Goal: Task Accomplishment & Management: Use online tool/utility

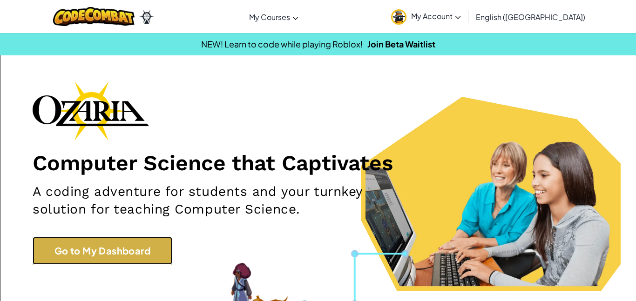
click at [133, 257] on link "Go to My Dashboard" at bounding box center [103, 251] width 140 height 28
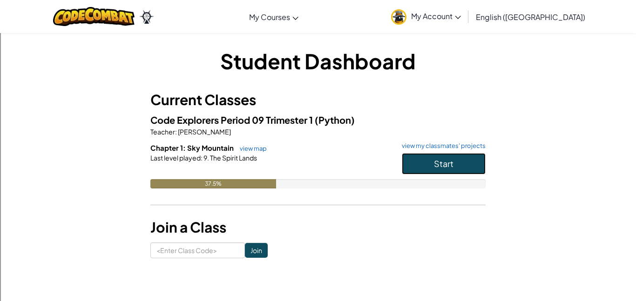
click at [460, 171] on button "Start" at bounding box center [444, 163] width 84 height 21
click at [459, 161] on button "Start" at bounding box center [444, 163] width 84 height 21
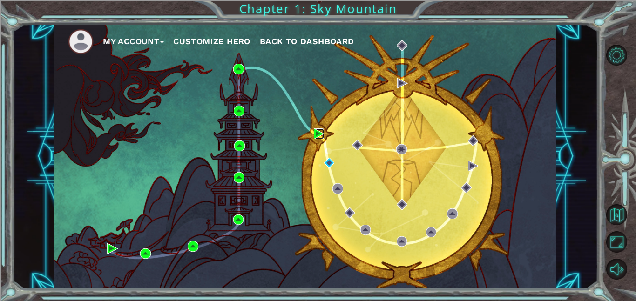
click at [315, 134] on img at bounding box center [319, 134] width 11 height 11
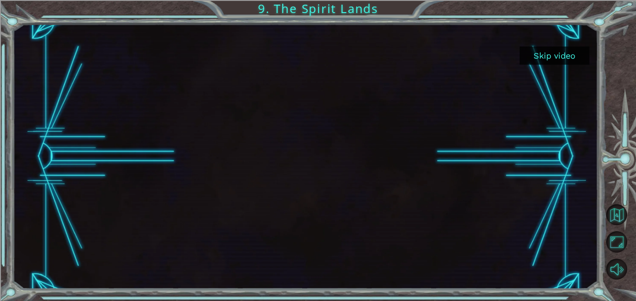
click at [552, 52] on button "Skip video" at bounding box center [555, 56] width 70 height 18
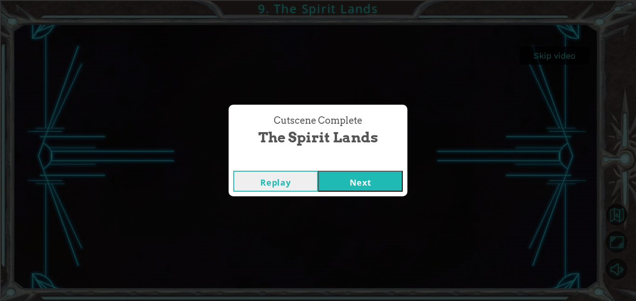
click at [372, 185] on button "Next" at bounding box center [360, 181] width 85 height 21
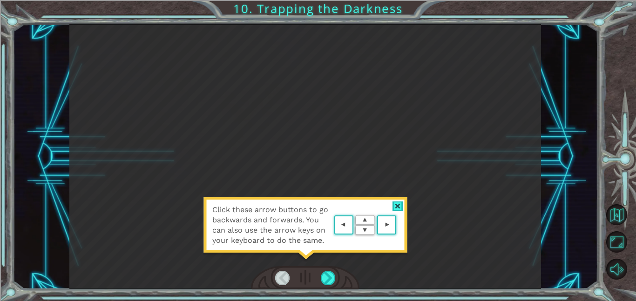
click at [399, 225] on area at bounding box center [399, 225] width 0 height 0
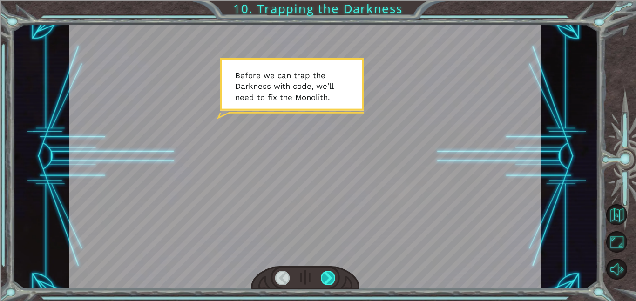
click at [325, 281] on div at bounding box center [328, 278] width 15 height 14
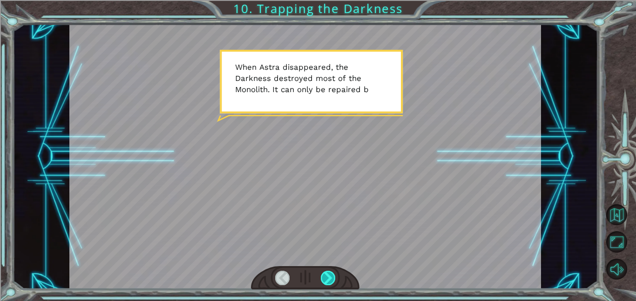
click at [325, 282] on div at bounding box center [328, 278] width 15 height 14
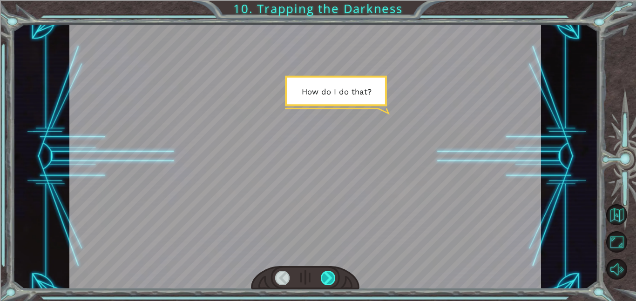
click at [325, 282] on div at bounding box center [328, 278] width 15 height 14
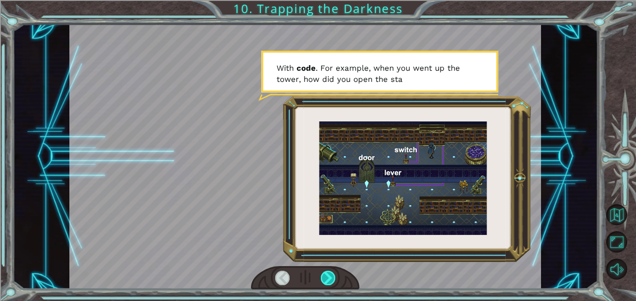
click at [325, 282] on div at bounding box center [328, 278] width 15 height 14
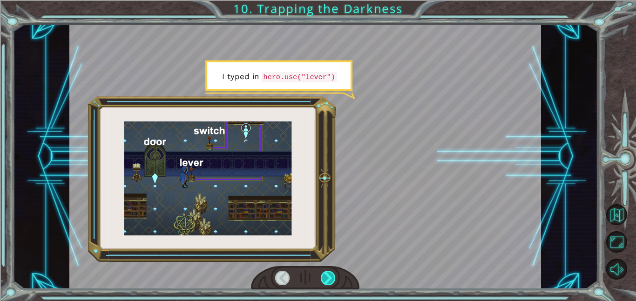
click at [325, 282] on div at bounding box center [328, 278] width 15 height 14
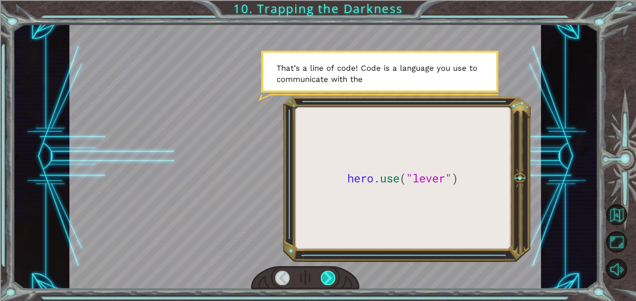
click at [325, 282] on div at bounding box center [328, 278] width 15 height 14
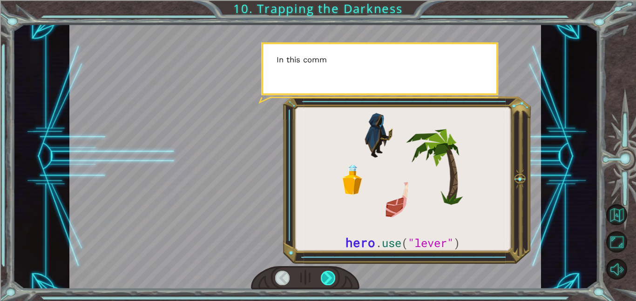
click at [325, 282] on div at bounding box center [328, 278] width 15 height 14
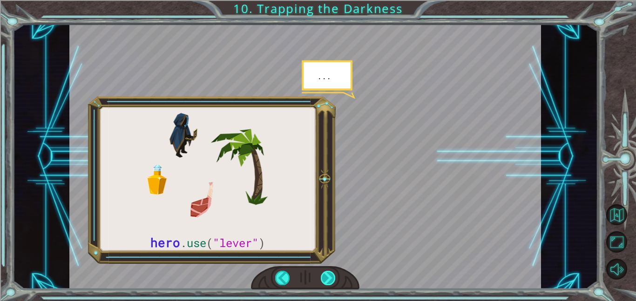
click at [325, 282] on div at bounding box center [328, 278] width 15 height 14
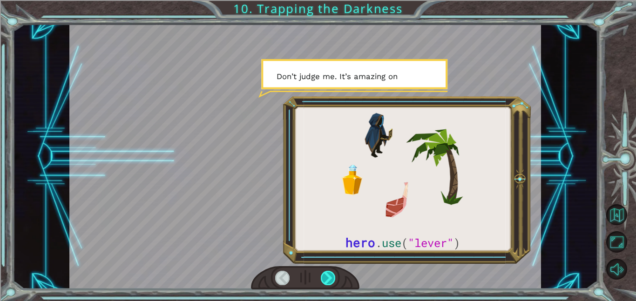
click at [325, 282] on div at bounding box center [328, 278] width 15 height 14
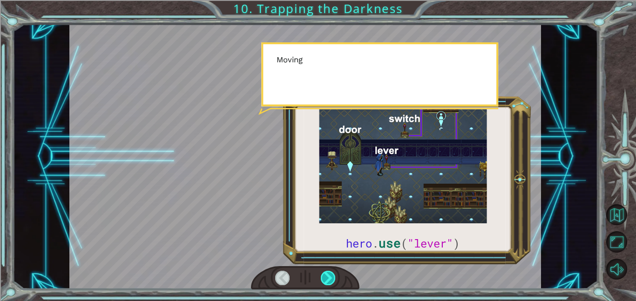
click at [325, 282] on div at bounding box center [328, 278] width 15 height 14
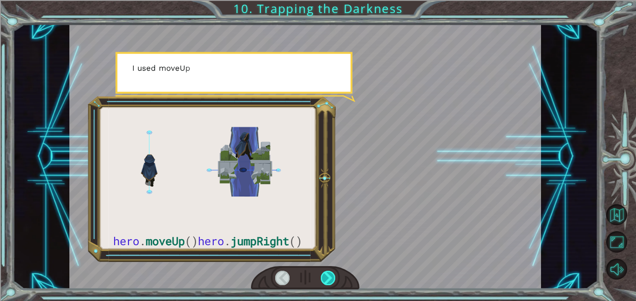
click at [325, 282] on div at bounding box center [328, 278] width 15 height 14
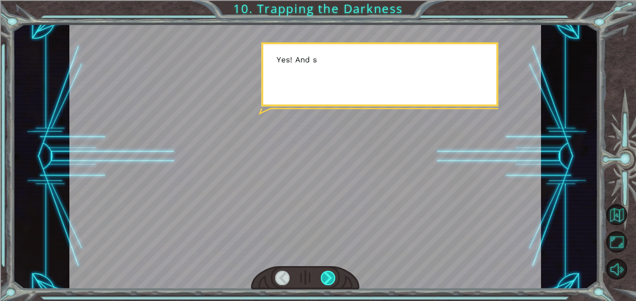
click at [325, 282] on div at bounding box center [328, 278] width 15 height 14
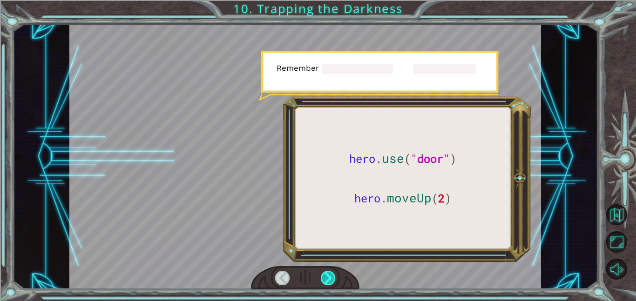
click at [325, 282] on div at bounding box center [328, 278] width 15 height 14
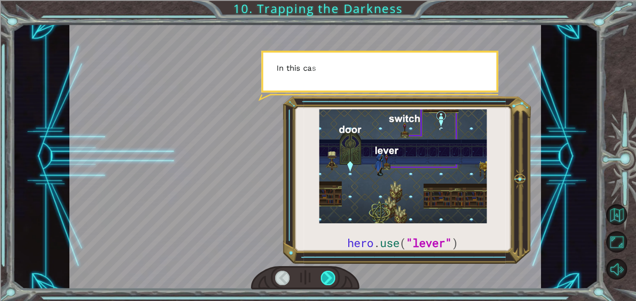
click at [325, 282] on div at bounding box center [328, 278] width 15 height 14
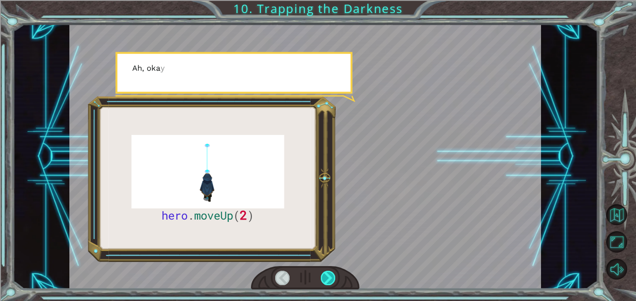
click at [325, 282] on div at bounding box center [328, 278] width 15 height 14
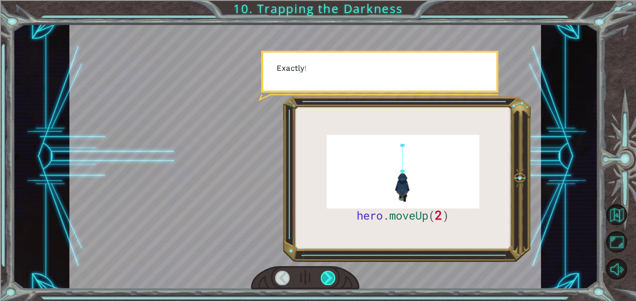
click at [325, 282] on div at bounding box center [328, 278] width 15 height 14
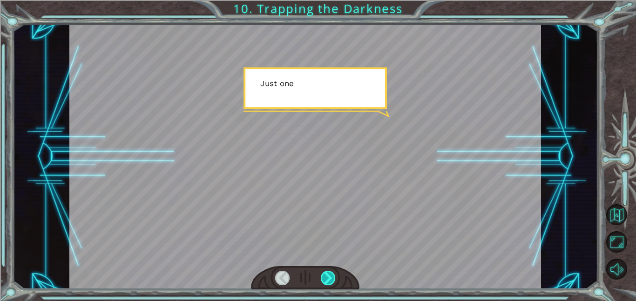
click at [325, 282] on div at bounding box center [328, 278] width 15 height 14
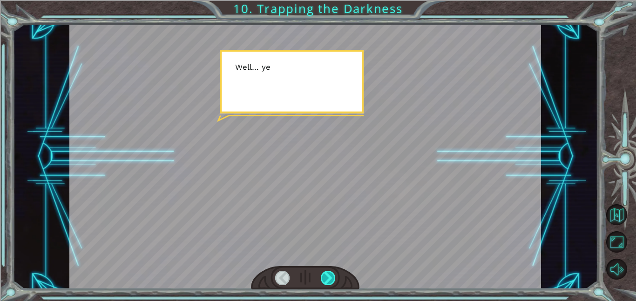
click at [325, 282] on div at bounding box center [328, 278] width 15 height 14
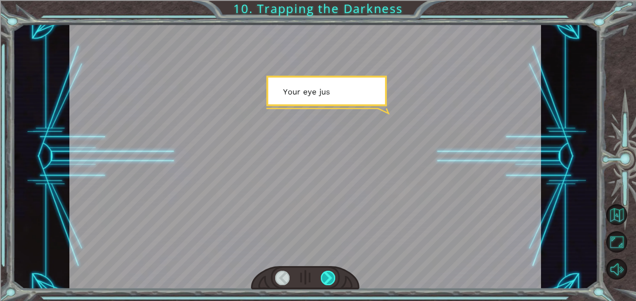
click at [325, 282] on div at bounding box center [328, 278] width 15 height 14
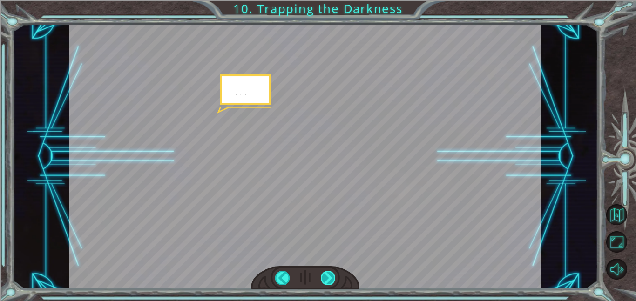
click at [325, 282] on div at bounding box center [328, 278] width 15 height 14
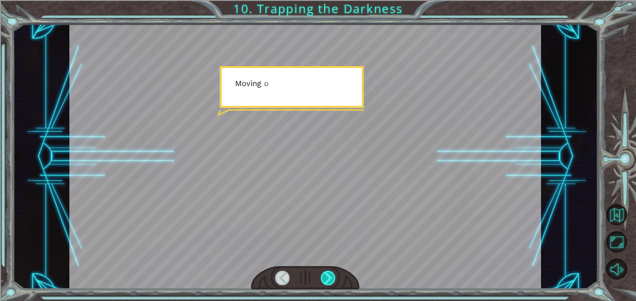
click at [325, 282] on div at bounding box center [328, 278] width 15 height 14
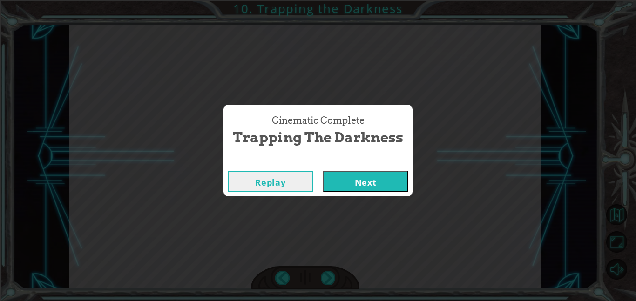
click at [376, 183] on button "Next" at bounding box center [365, 181] width 85 height 21
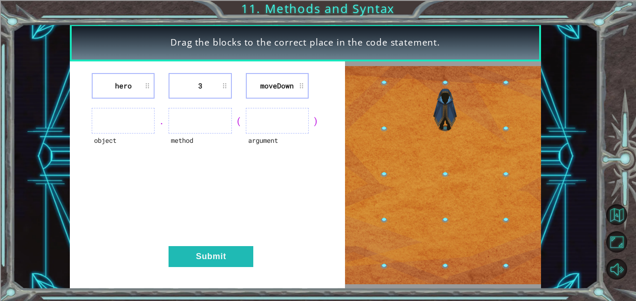
click at [271, 152] on div "argument" at bounding box center [277, 147] width 63 height 26
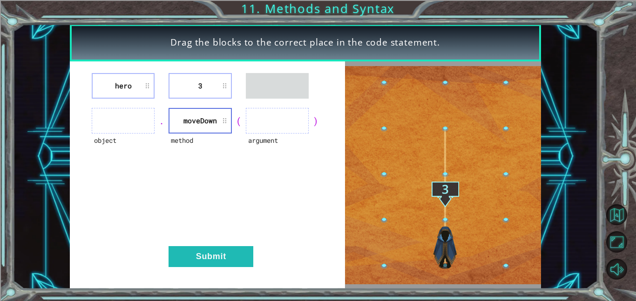
drag, startPoint x: 209, startPoint y: 100, endPoint x: 269, endPoint y: 122, distance: 63.9
click at [269, 122] on div "hero 3 object . method [GEOGRAPHIC_DATA] ( argument ) Submit" at bounding box center [207, 175] width 275 height 228
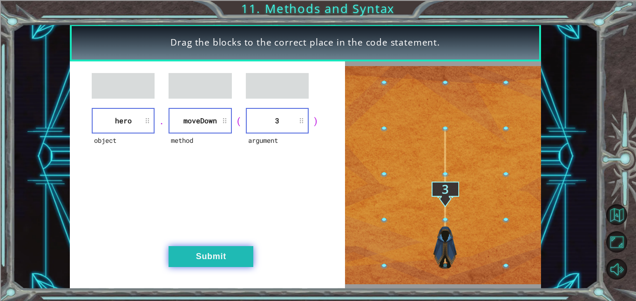
click at [210, 262] on button "Submit" at bounding box center [211, 256] width 85 height 21
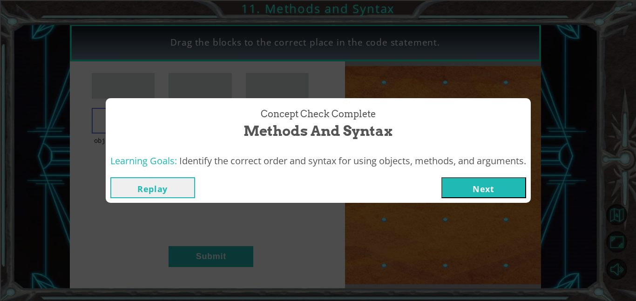
click at [521, 185] on button "Next" at bounding box center [483, 187] width 85 height 21
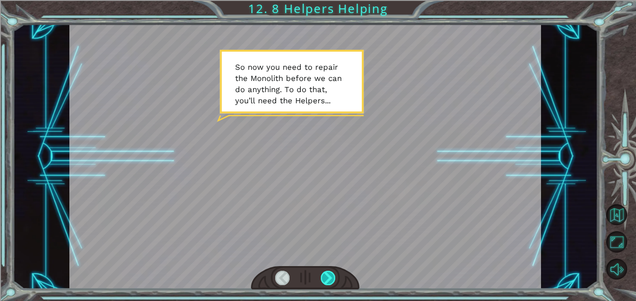
click at [330, 271] on div at bounding box center [328, 278] width 15 height 14
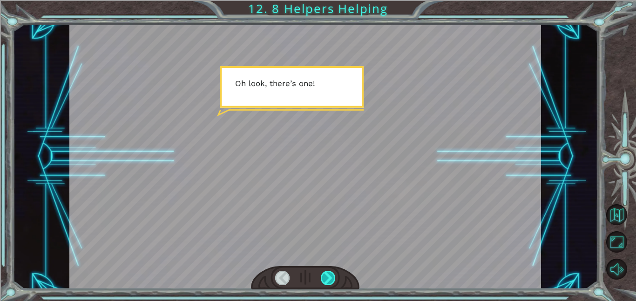
click at [331, 276] on div at bounding box center [328, 278] width 15 height 14
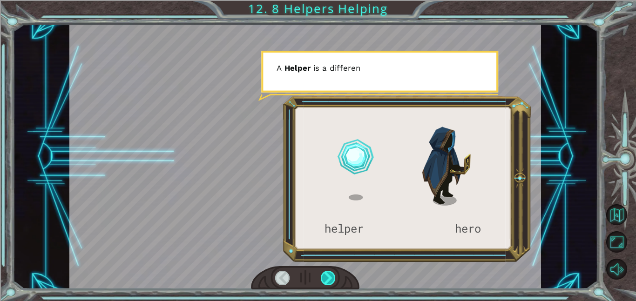
click at [331, 276] on div at bounding box center [328, 278] width 15 height 14
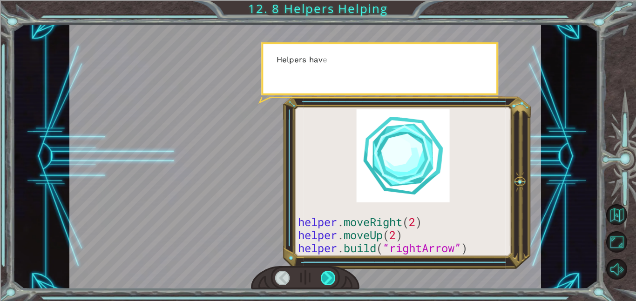
click at [331, 275] on div at bounding box center [328, 278] width 15 height 14
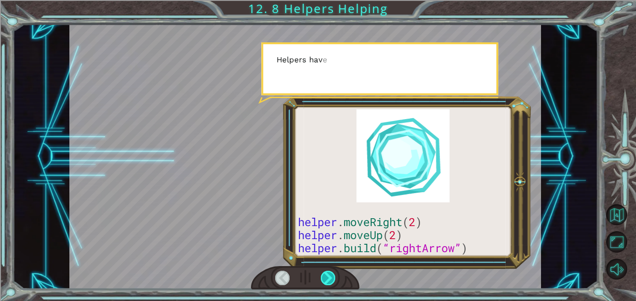
click at [331, 275] on div at bounding box center [328, 278] width 15 height 14
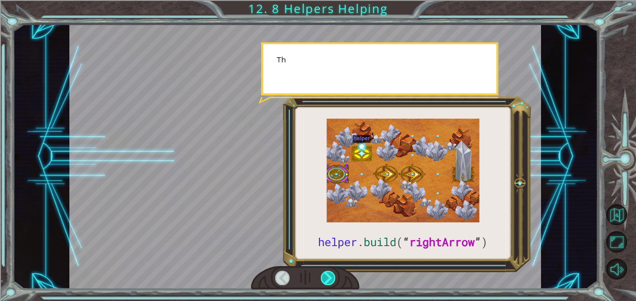
click at [331, 275] on div at bounding box center [328, 278] width 15 height 14
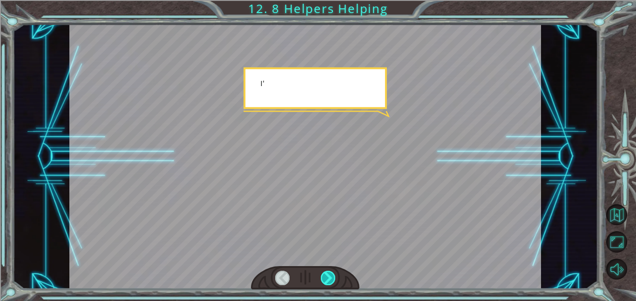
click at [331, 275] on div at bounding box center [328, 278] width 15 height 14
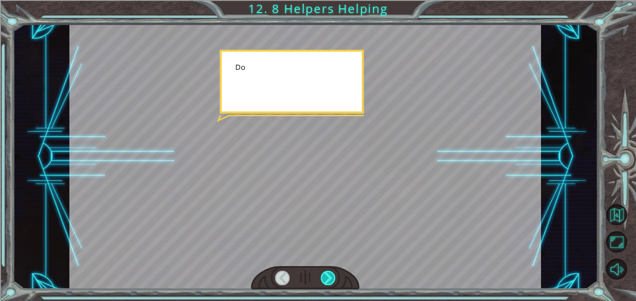
click at [331, 272] on div at bounding box center [328, 278] width 15 height 14
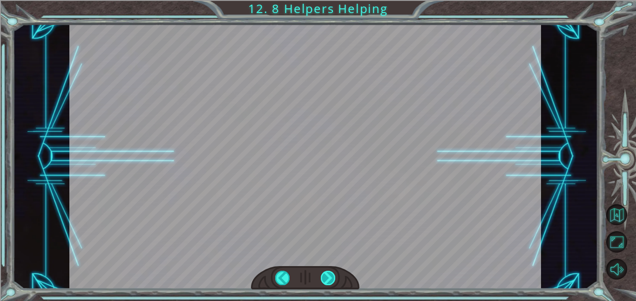
click at [331, 272] on div at bounding box center [328, 278] width 15 height 14
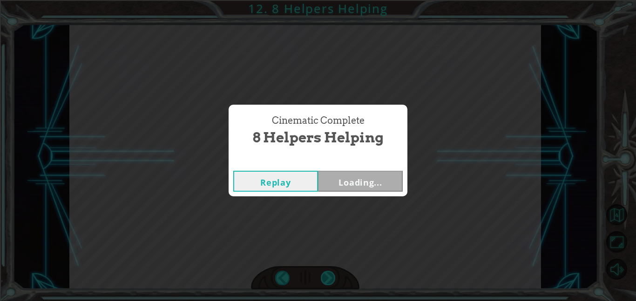
click at [331, 272] on div "Cinematic Complete 8 Helpers Helping Replay Loading..." at bounding box center [318, 150] width 636 height 301
click at [355, 175] on button "Next" at bounding box center [360, 181] width 85 height 21
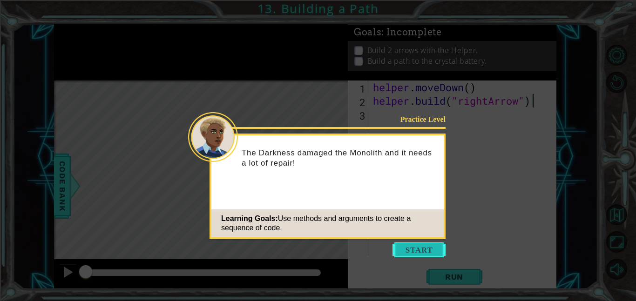
click at [419, 247] on button "Start" at bounding box center [418, 250] width 53 height 15
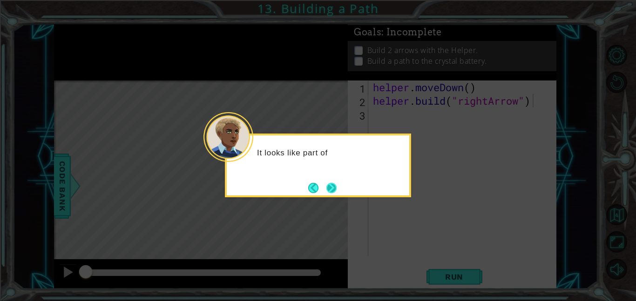
click at [331, 190] on button "Next" at bounding box center [331, 188] width 13 height 13
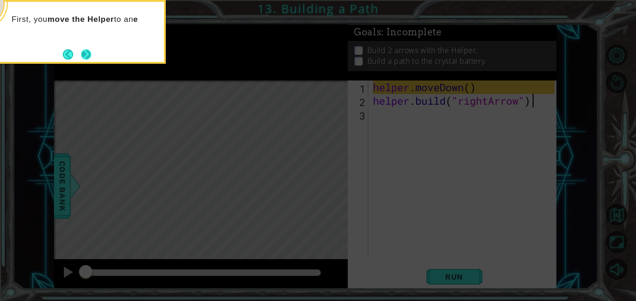
click at [94, 42] on div "First, you move the Helper to an e" at bounding box center [72, 22] width 183 height 41
click at [94, 51] on div "First, you move the Helper to an empty spot in the path." at bounding box center [72, 29] width 183 height 47
click at [91, 51] on button "Next" at bounding box center [85, 54] width 17 height 17
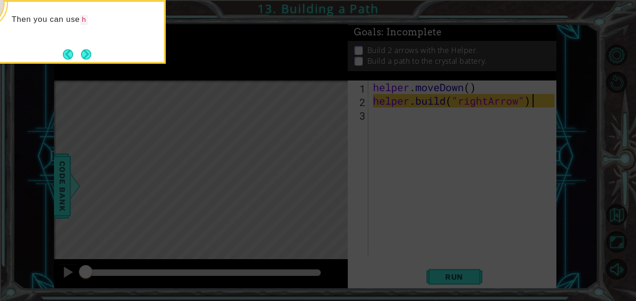
click at [91, 51] on button "Next" at bounding box center [86, 54] width 11 height 11
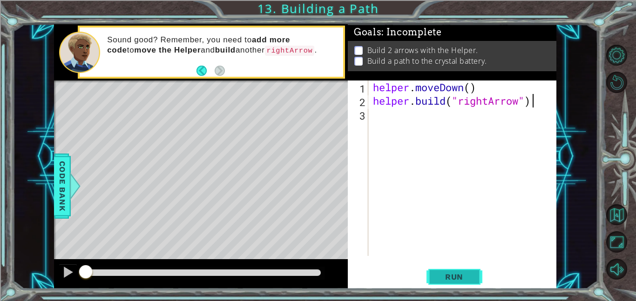
click at [459, 272] on span "Run" at bounding box center [454, 276] width 37 height 9
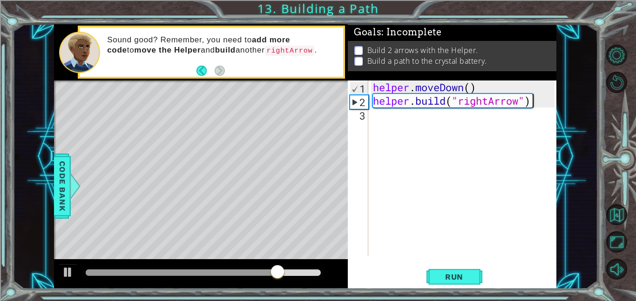
click at [426, 94] on div "helper . moveDown ( ) helper . build ( "rightArrow" )" at bounding box center [465, 182] width 188 height 203
type textarea "helper.moveDown()"
click at [423, 110] on div "helper . moveDown ( ) helper . build ( "rightArrow" )" at bounding box center [465, 182] width 188 height 203
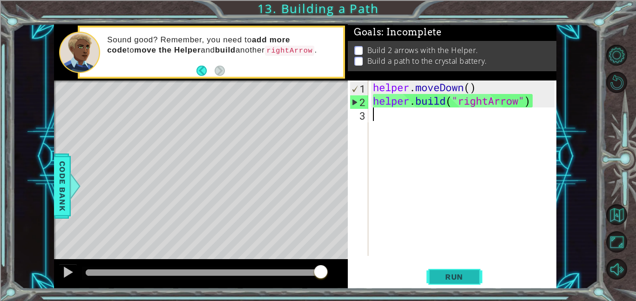
click at [470, 273] on span "Run" at bounding box center [454, 276] width 37 height 9
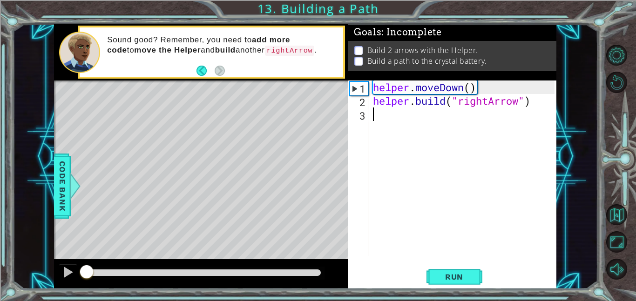
drag, startPoint x: 141, startPoint y: 272, endPoint x: 62, endPoint y: 263, distance: 79.7
click at [62, 263] on div at bounding box center [201, 274] width 294 height 30
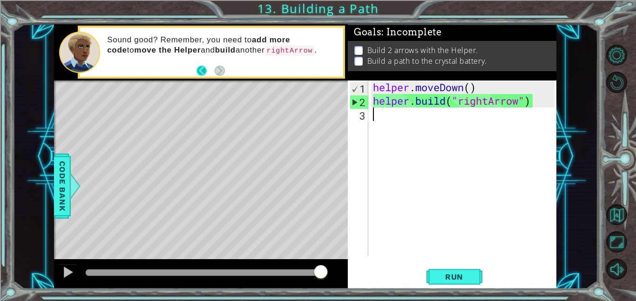
click at [198, 70] on button "Back" at bounding box center [205, 71] width 18 height 10
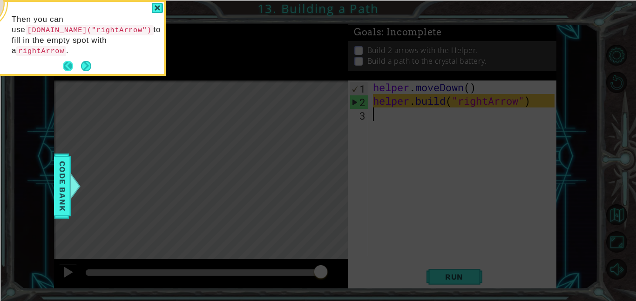
click at [66, 61] on button "Back" at bounding box center [72, 66] width 18 height 10
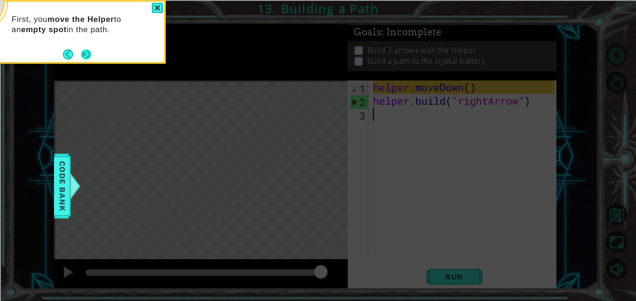
click at [91, 50] on button "Next" at bounding box center [86, 54] width 10 height 10
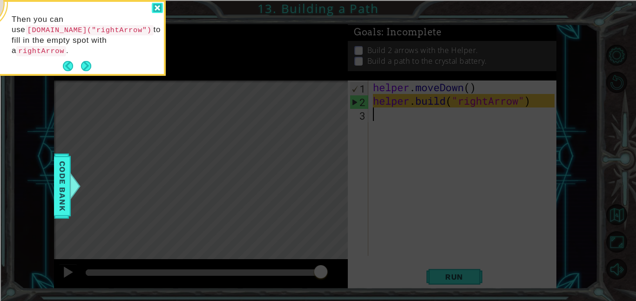
click at [155, 9] on div at bounding box center [157, 8] width 11 height 11
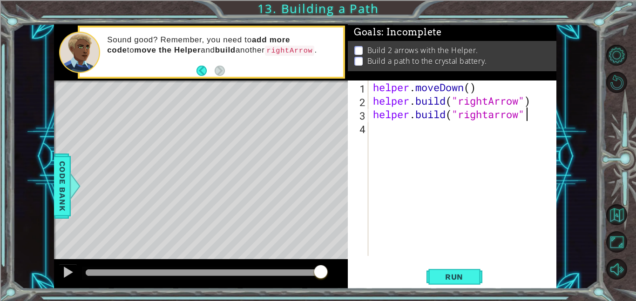
scroll to position [0, 7]
click at [461, 271] on button "Run" at bounding box center [454, 276] width 56 height 21
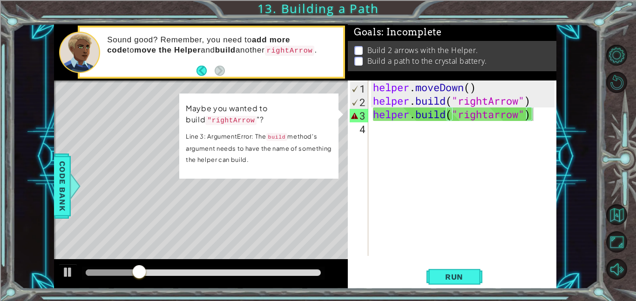
click at [267, 152] on p "Line 3: ArgumentError: The build method's argument needs to have the name of so…" at bounding box center [259, 148] width 146 height 34
click at [423, 119] on div "helper . moveDown ( ) helper . build ( "rightArrow" ) helper . build ( "rightar…" at bounding box center [465, 182] width 188 height 203
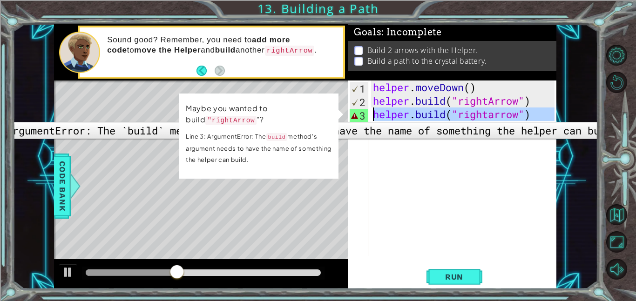
click at [362, 115] on div "3" at bounding box center [359, 116] width 19 height 14
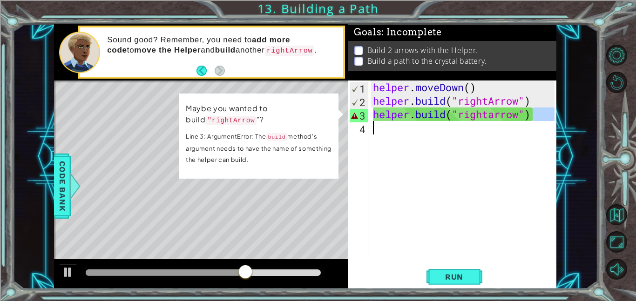
drag, startPoint x: 540, startPoint y: 112, endPoint x: 374, endPoint y: 122, distance: 166.0
click at [374, 122] on div "helper . moveDown ( ) helper . build ( "rightArrow" ) helper . build ( "rightar…" at bounding box center [465, 182] width 188 height 203
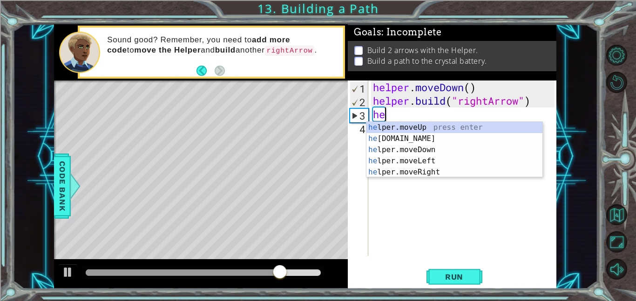
scroll to position [0, 0]
type textarea "h"
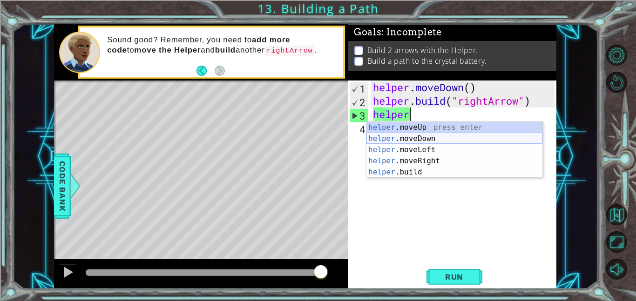
click at [441, 140] on div "helper .moveUp press enter helper .moveDown press enter helper .moveLeft press …" at bounding box center [454, 161] width 176 height 78
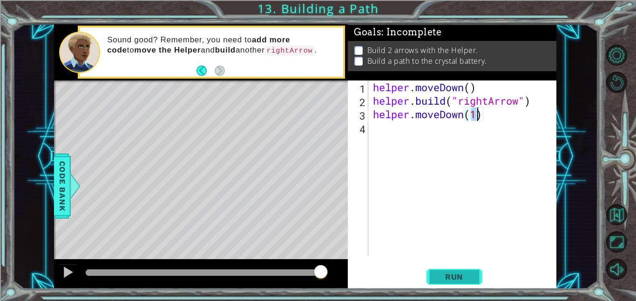
click at [468, 271] on button "Run" at bounding box center [454, 276] width 56 height 21
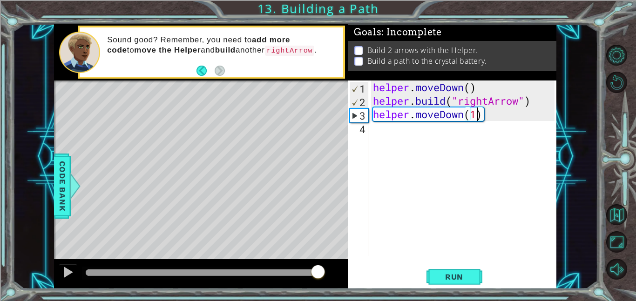
drag, startPoint x: 125, startPoint y: 270, endPoint x: 318, endPoint y: 277, distance: 193.4
click at [318, 277] on div at bounding box center [318, 272] width 17 height 17
drag, startPoint x: 98, startPoint y: 273, endPoint x: 176, endPoint y: 285, distance: 79.7
click at [176, 285] on div at bounding box center [201, 274] width 294 height 30
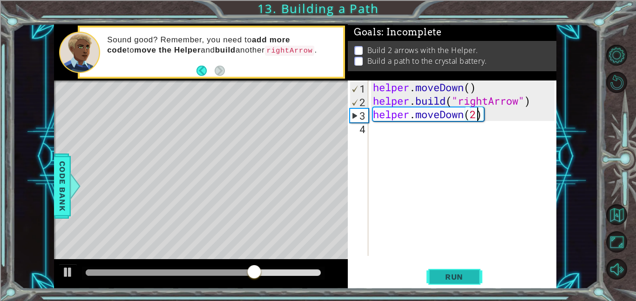
click at [448, 286] on button "Run" at bounding box center [454, 276] width 56 height 21
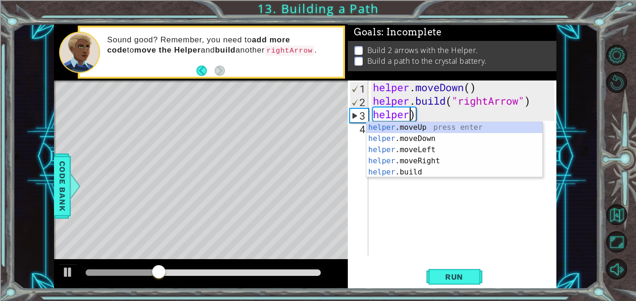
scroll to position [0, 1]
click at [419, 115] on div "helper . moveDown ( ) helper . build ( "rightArrow" ) helper )" at bounding box center [465, 182] width 188 height 203
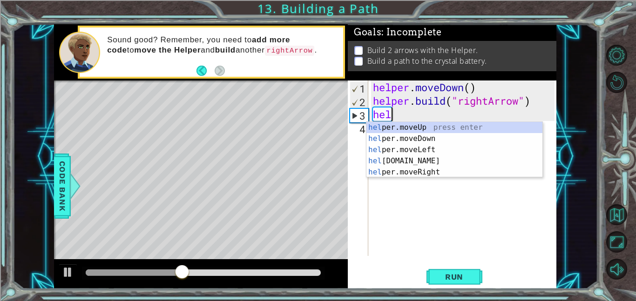
scroll to position [0, 0]
type textarea "h"
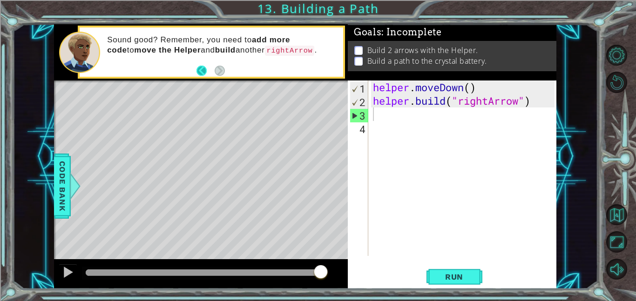
click at [200, 68] on button "Back" at bounding box center [205, 71] width 18 height 10
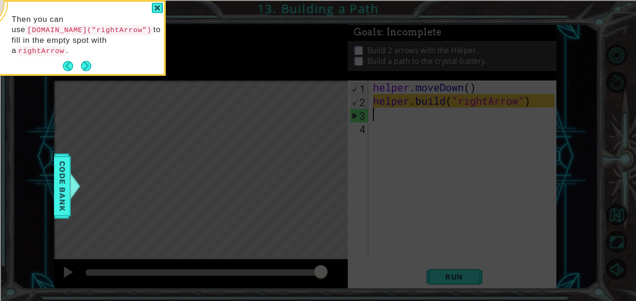
click at [200, 68] on icon at bounding box center [318, 150] width 636 height 301
click at [66, 61] on button "Back" at bounding box center [72, 66] width 18 height 10
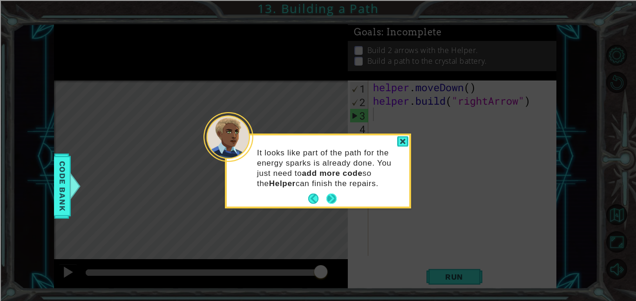
click at [333, 201] on button "Next" at bounding box center [331, 198] width 13 height 13
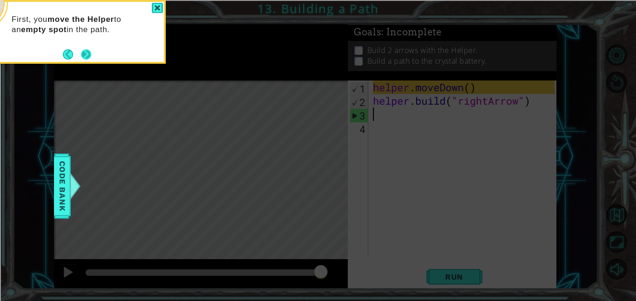
click at [90, 56] on button "Next" at bounding box center [86, 54] width 14 height 14
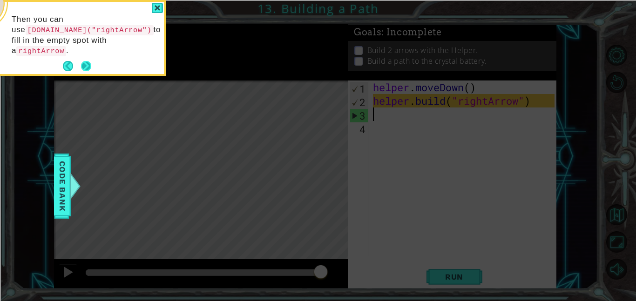
click at [87, 61] on button "Next" at bounding box center [86, 67] width 12 height 12
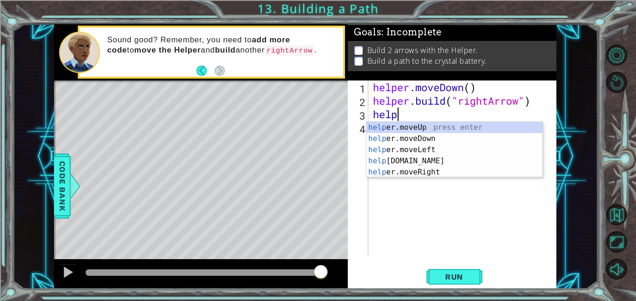
scroll to position [0, 1]
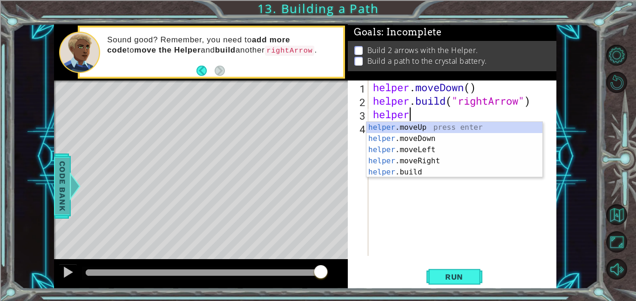
type textarea "helper"
click at [60, 173] on span "Code Bank" at bounding box center [62, 186] width 15 height 57
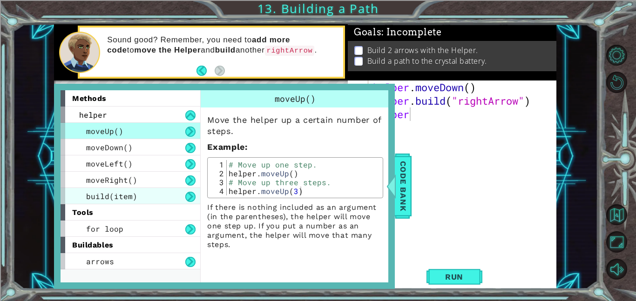
click at [136, 193] on div "build(item)" at bounding box center [131, 196] width 140 height 16
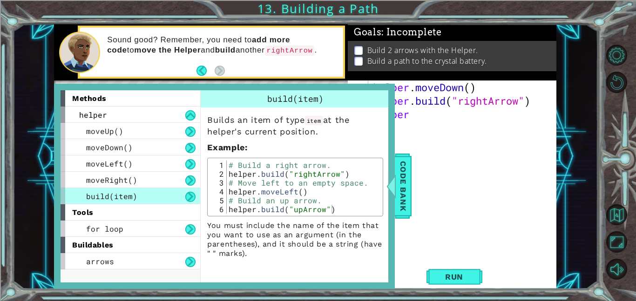
click at [508, 162] on div "helper . moveDown ( ) helper . build ( "rightArrow" ) helper" at bounding box center [465, 182] width 188 height 203
click at [398, 182] on span "Code Bank" at bounding box center [403, 186] width 15 height 57
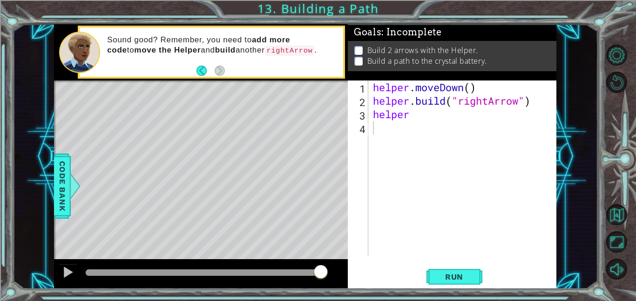
click at [413, 118] on div "helper . moveDown ( ) helper . build ( "rightArrow" ) helper" at bounding box center [465, 182] width 188 height 203
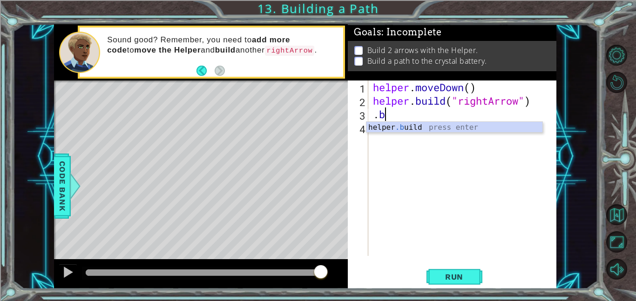
type textarea "."
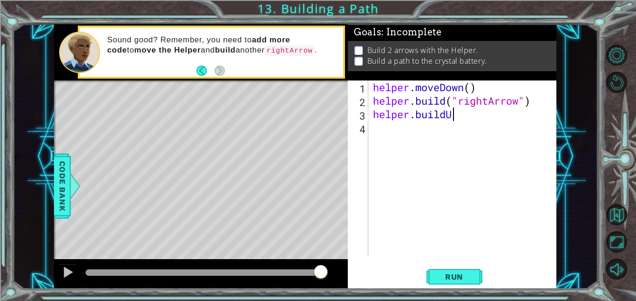
scroll to position [0, 3]
type textarea "helper.buildUp"
click at [67, 194] on span "Code Bank" at bounding box center [62, 186] width 15 height 57
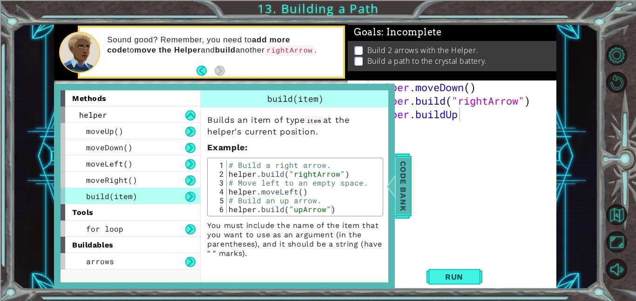
click at [405, 182] on span "Code Bank" at bounding box center [403, 186] width 15 height 57
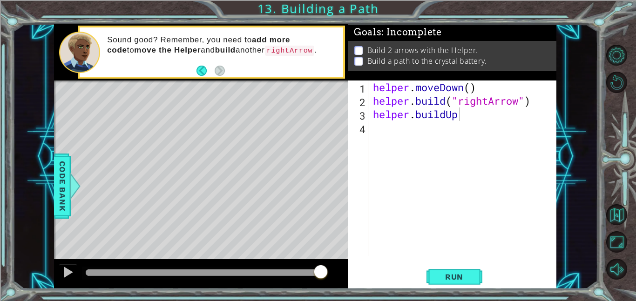
click at [473, 122] on div "helper . moveDown ( ) helper . build ( "rightArrow" ) helper . buildUp" at bounding box center [465, 182] width 188 height 203
click at [468, 113] on div "helper . moveDown ( ) helper . build ( "rightArrow" ) helper . buildUp" at bounding box center [465, 182] width 188 height 203
click at [447, 273] on span "Run" at bounding box center [454, 276] width 37 height 9
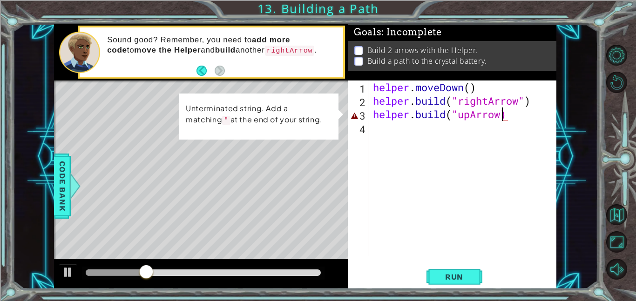
click at [501, 117] on div "helper . moveDown ( ) helper . build ( "rightArrow" ) helper . build ( "upArrow)" at bounding box center [465, 182] width 188 height 203
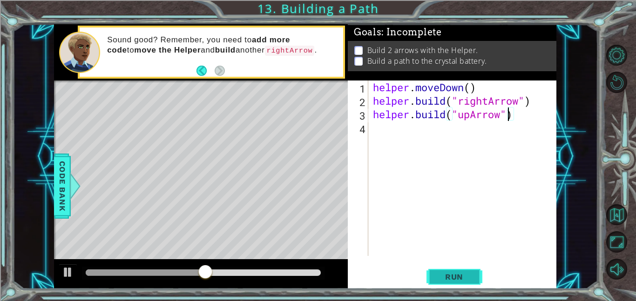
click at [440, 278] on span "Run" at bounding box center [454, 276] width 37 height 9
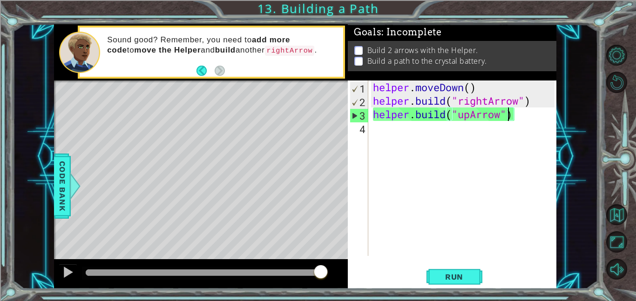
click at [359, 118] on div "3" at bounding box center [359, 116] width 18 height 14
type textarea "[DOMAIN_NAME]("upArrow")"
click at [511, 115] on div "helper . moveDown ( ) helper . build ( "rightArrow" ) helper . build ( "upArrow…" at bounding box center [465, 182] width 188 height 203
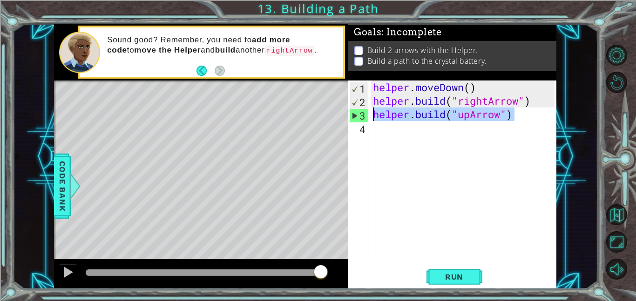
drag, startPoint x: 511, startPoint y: 115, endPoint x: 367, endPoint y: 117, distance: 144.4
click at [367, 117] on div "[DOMAIN_NAME]("upArrow") 1 2 3 4 helper . moveDown ( ) helper . build ( "rightA…" at bounding box center [451, 169] width 207 height 176
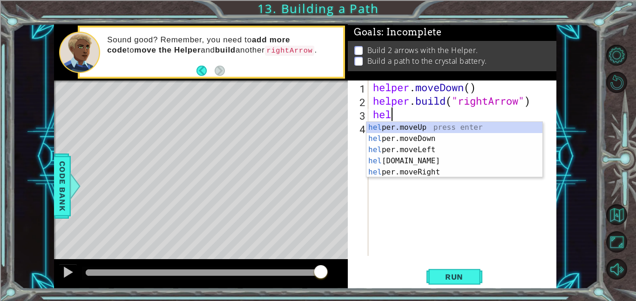
scroll to position [0, 1]
click at [435, 140] on div "helper .moveUp press enter helper .moveDown press enter helper .moveLeft press …" at bounding box center [454, 161] width 176 height 78
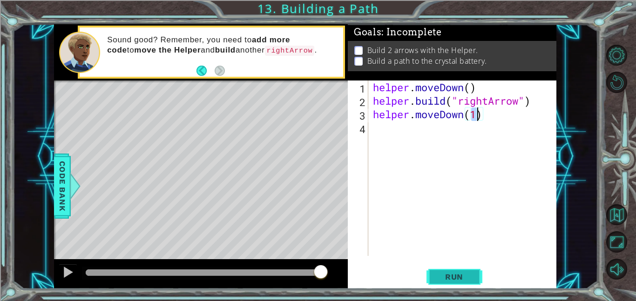
click at [444, 275] on span "Run" at bounding box center [454, 276] width 37 height 9
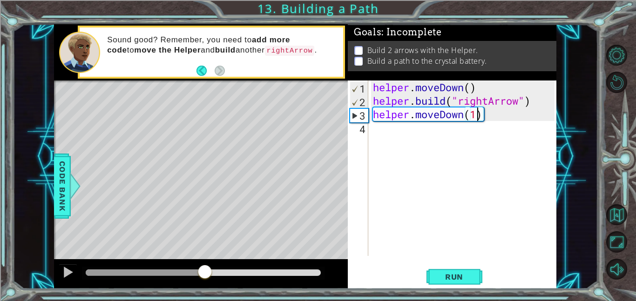
drag, startPoint x: 106, startPoint y: 270, endPoint x: 205, endPoint y: 299, distance: 103.9
click at [205, 299] on div "1 ההההההההההההההההההההההההההההההההההההההההההההההההההההההההההההההההההההההההההההה…" at bounding box center [318, 150] width 636 height 301
drag, startPoint x: 505, startPoint y: 110, endPoint x: 406, endPoint y: 115, distance: 98.8
click at [406, 115] on div "helper . moveDown ( ) helper . build ( "rightArrow" ) helper . moveDown ( 1 )" at bounding box center [465, 182] width 188 height 203
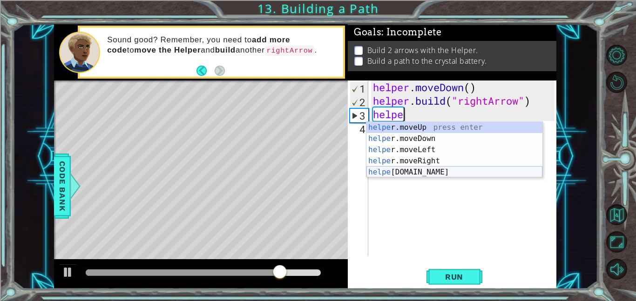
click at [458, 175] on div "helpe [PERSON_NAME]moveUp press enter helpe [PERSON_NAME]moveDown press enter h…" at bounding box center [454, 161] width 176 height 78
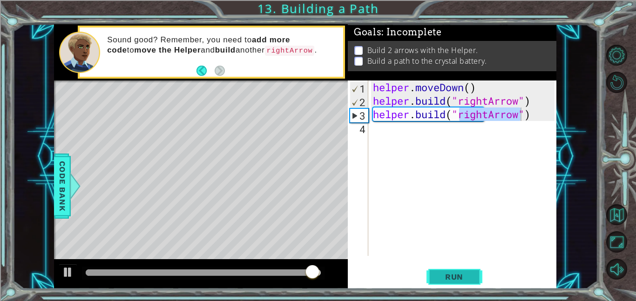
click at [452, 279] on span "Run" at bounding box center [454, 276] width 37 height 9
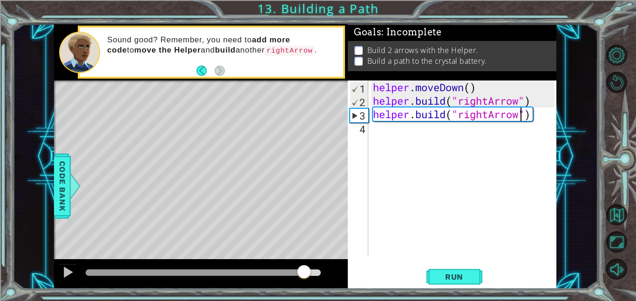
drag, startPoint x: 116, startPoint y: 271, endPoint x: 313, endPoint y: 277, distance: 197.1
click at [312, 277] on div at bounding box center [304, 272] width 17 height 17
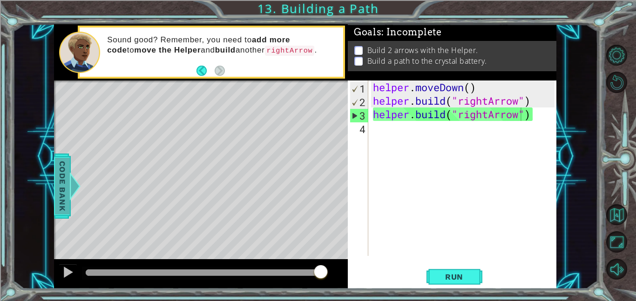
click at [62, 187] on span "Code Bank" at bounding box center [62, 186] width 15 height 57
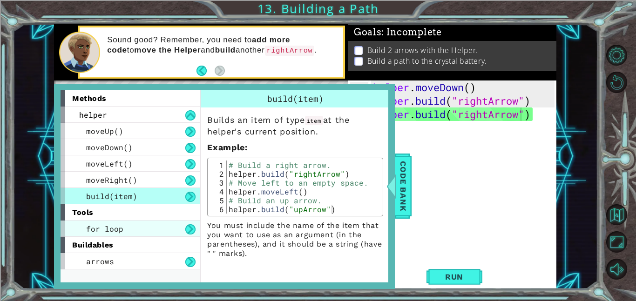
click at [133, 227] on div "for loop" at bounding box center [131, 229] width 140 height 16
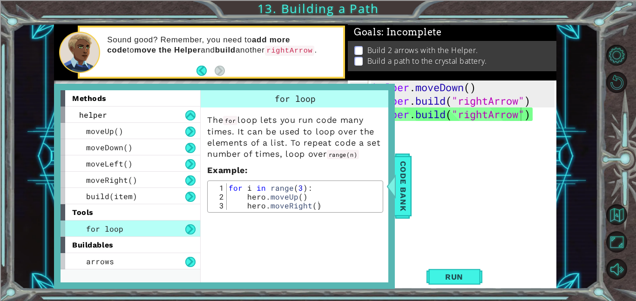
click at [144, 220] on div "tools" at bounding box center [131, 212] width 140 height 16
click at [133, 203] on div "build(item)" at bounding box center [131, 196] width 140 height 16
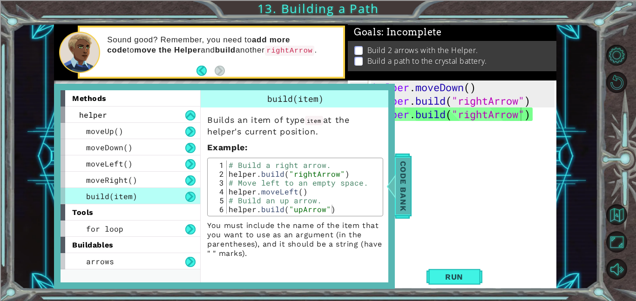
click at [402, 198] on span "Code Bank" at bounding box center [403, 186] width 15 height 57
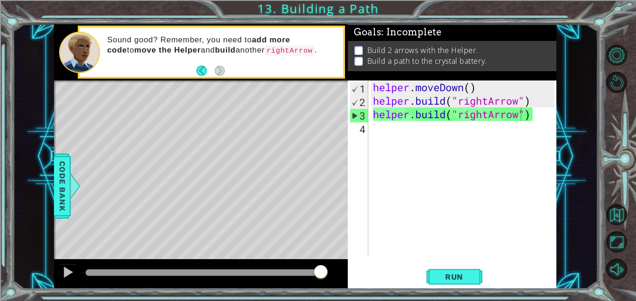
click at [46, 191] on div "1 ההההההההההההההההההההההההההההההההההההההההההההההההההההההההההההההההההההההההההההה…" at bounding box center [305, 156] width 585 height 265
click at [64, 191] on span "Code Bank" at bounding box center [62, 186] width 15 height 57
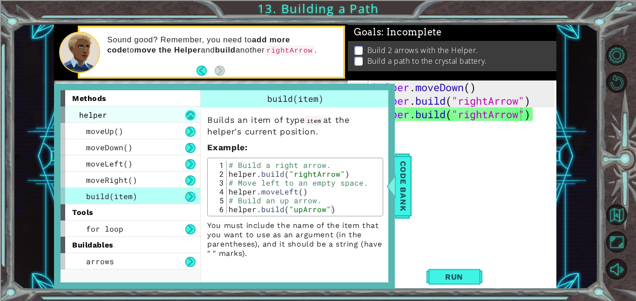
click at [192, 117] on button at bounding box center [190, 115] width 10 height 10
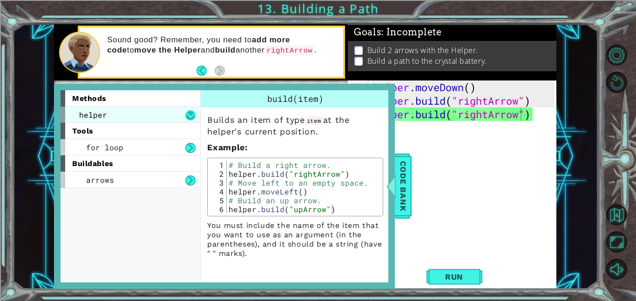
click at [192, 117] on button at bounding box center [190, 115] width 10 height 10
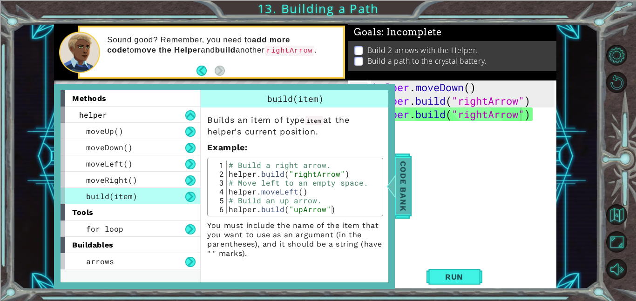
click at [402, 186] on span "Code Bank" at bounding box center [403, 186] width 15 height 57
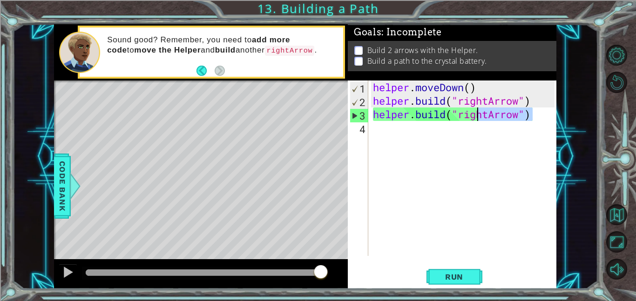
drag, startPoint x: 539, startPoint y: 120, endPoint x: 476, endPoint y: 116, distance: 63.0
click at [476, 116] on div "helper . moveDown ( ) helper . build ( "rightArrow" ) helper . build ( "rightAr…" at bounding box center [465, 182] width 188 height 203
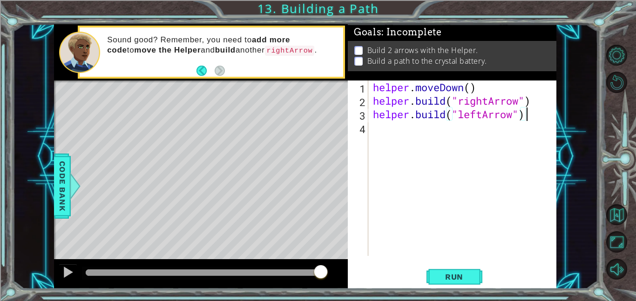
scroll to position [0, 7]
click at [454, 279] on span "Run" at bounding box center [454, 276] width 37 height 9
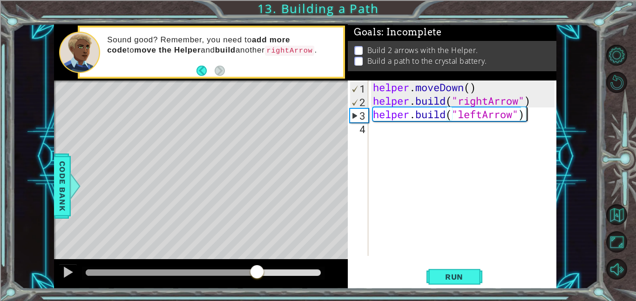
drag, startPoint x: 102, startPoint y: 270, endPoint x: 261, endPoint y: 274, distance: 158.4
click at [261, 274] on div at bounding box center [257, 272] width 17 height 17
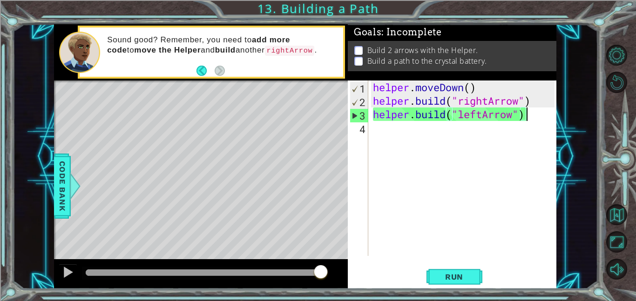
click at [484, 115] on div "helper . moveDown ( ) helper . build ( "rightArrow" ) helper . build ( "leftArr…" at bounding box center [465, 182] width 188 height 203
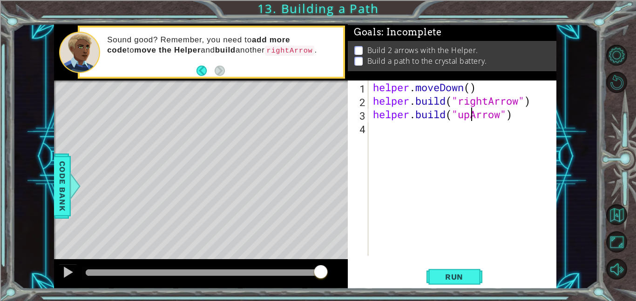
scroll to position [0, 4]
type textarea "[DOMAIN_NAME]("upArrow")"
click at [452, 273] on span "Run" at bounding box center [454, 276] width 37 height 9
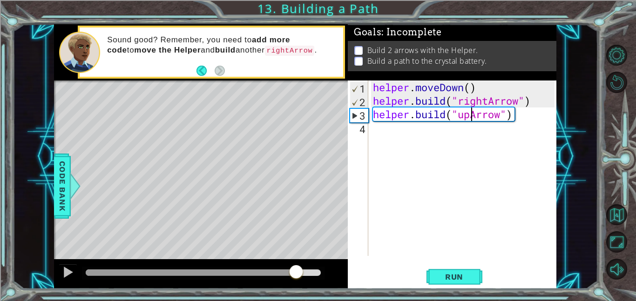
drag, startPoint x: 92, startPoint y: 271, endPoint x: 299, endPoint y: 291, distance: 208.2
click at [299, 291] on div "1 ההההההההההההההההההההההההההההההההההההההההההההההההההההההההההההההההההההההההההההה…" at bounding box center [318, 150] width 636 height 301
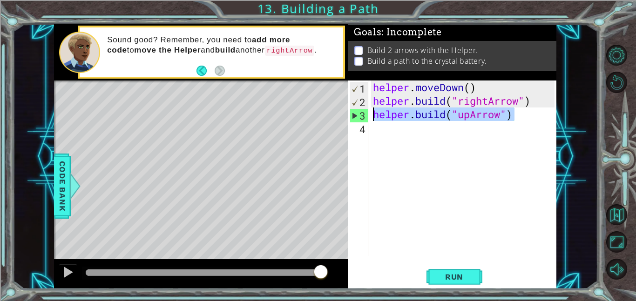
drag, startPoint x: 526, startPoint y: 115, endPoint x: 366, endPoint y: 115, distance: 160.2
click at [366, 115] on div "[DOMAIN_NAME]("upArrow") 1 2 3 4 helper . moveDown ( ) helper . build ( "rightA…" at bounding box center [451, 169] width 207 height 176
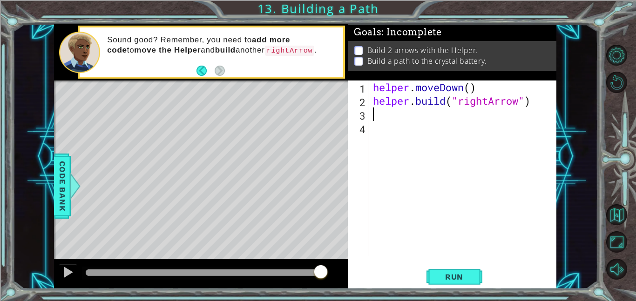
scroll to position [0, 0]
type textarea "[DOMAIN_NAME]("rightArrow")"
click at [66, 178] on span "Code Bank" at bounding box center [62, 186] width 15 height 57
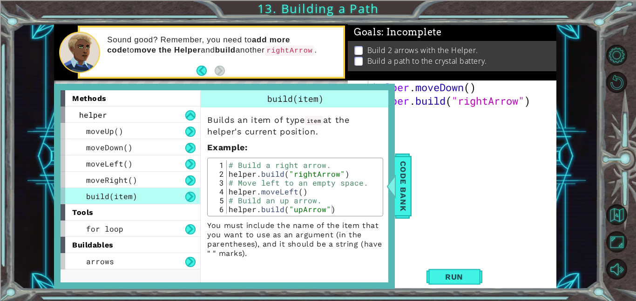
click at [253, 181] on div "# Build a right arrow. helper . build ( "rightArrow" ) # Move left to an empty …" at bounding box center [304, 196] width 154 height 71
click at [248, 197] on div "# Build a right arrow. helper . build ( "rightArrow" ) # Move left to an empty …" at bounding box center [304, 196] width 154 height 71
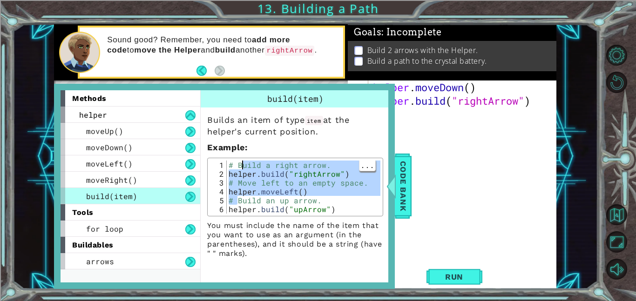
click at [249, 194] on div "# Build a right arrow. helper . build ( "rightArrow" ) # Move left to an empty …" at bounding box center [304, 196] width 154 height 71
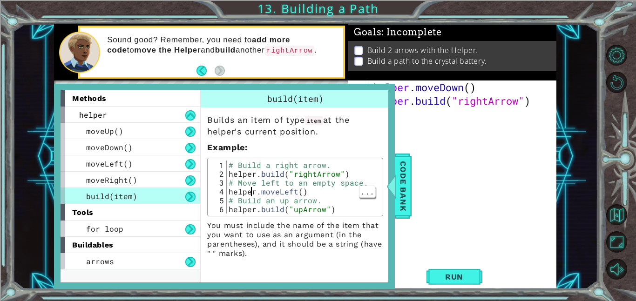
type textarea "helper.moveLeft()"
click at [134, 241] on div "buildables" at bounding box center [131, 245] width 140 height 16
click at [120, 224] on span "for loop" at bounding box center [104, 229] width 37 height 10
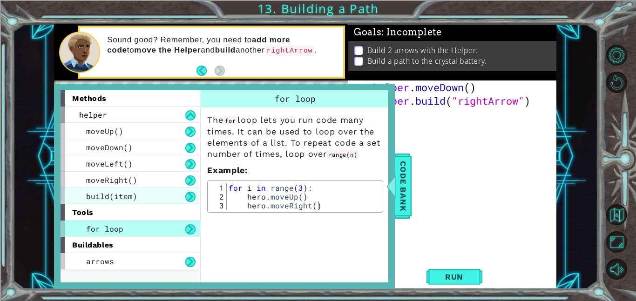
click at [126, 201] on div "build(item)" at bounding box center [131, 196] width 140 height 16
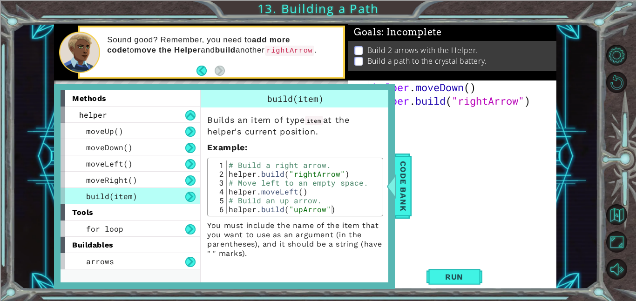
drag, startPoint x: 371, startPoint y: 133, endPoint x: 342, endPoint y: 119, distance: 32.1
click at [342, 119] on p "Builds an item of type item at the helper's current position." at bounding box center [295, 126] width 176 height 23
drag, startPoint x: 244, startPoint y: 233, endPoint x: 264, endPoint y: 272, distance: 43.1
click at [264, 272] on div "build(item) Builds an item of type item at the helper's current position. Examp…" at bounding box center [296, 186] width 192 height 193
click at [410, 193] on span "Code Bank" at bounding box center [403, 186] width 15 height 57
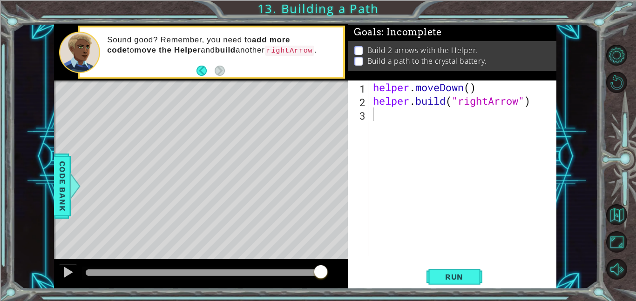
click at [240, 158] on div "Level Map" at bounding box center [269, 218] width 430 height 274
click at [464, 277] on span "Run" at bounding box center [454, 276] width 37 height 9
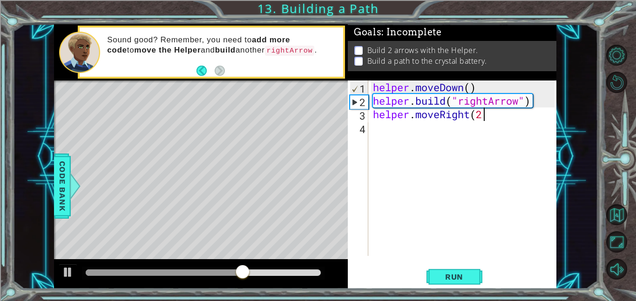
scroll to position [0, 5]
type textarea "helper.moveRight(2)"
click at [464, 269] on button "Run" at bounding box center [454, 276] width 56 height 21
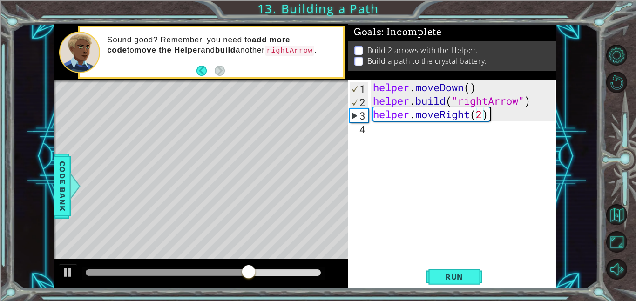
click at [390, 136] on div "helper . moveDown ( ) helper . build ( "rightArrow" ) helper . moveRight ( 2 )" at bounding box center [465, 182] width 188 height 203
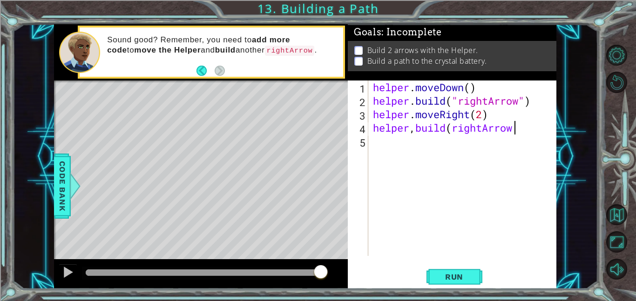
scroll to position [0, 6]
click at [469, 284] on button "Run" at bounding box center [454, 276] width 56 height 21
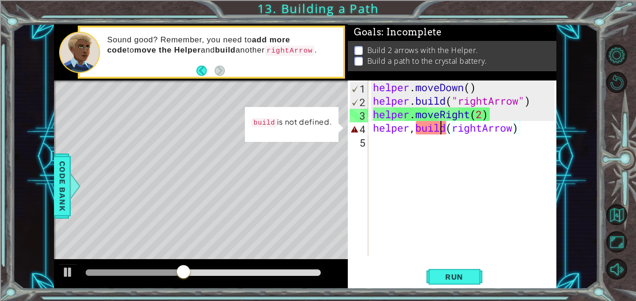
click at [443, 128] on div "helper . moveDown ( ) helper . build ( "rightArrow" ) helper . moveRight ( 2 ) …" at bounding box center [465, 182] width 188 height 203
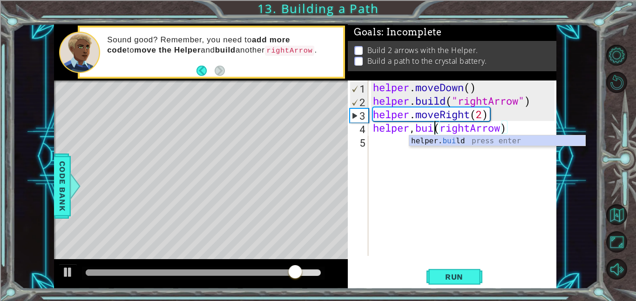
scroll to position [0, 3]
click at [477, 277] on button "Run" at bounding box center [454, 276] width 56 height 21
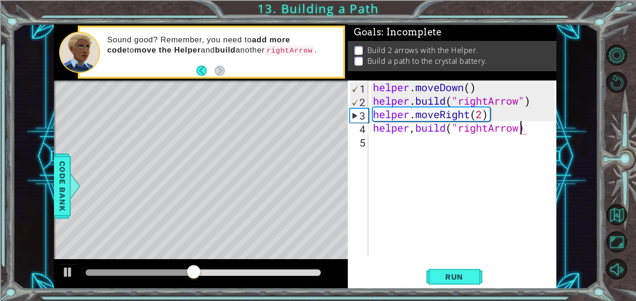
scroll to position [0, 7]
click at [454, 279] on span "Run" at bounding box center [454, 276] width 37 height 9
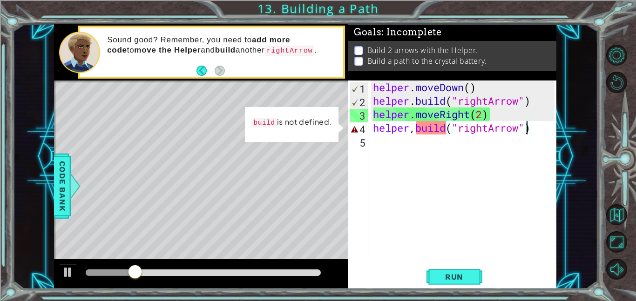
click at [421, 130] on div "helper . moveDown ( ) helper . build ( "rightArrow" ) helper . moveRight ( 2 ) …" at bounding box center [465, 182] width 188 height 203
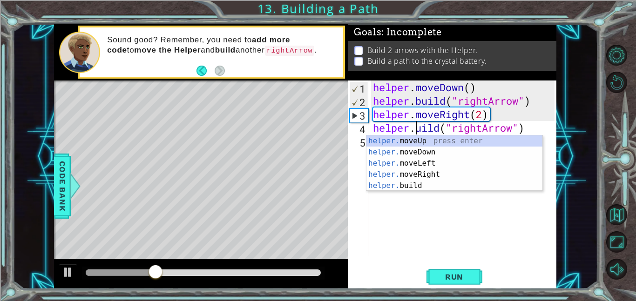
scroll to position [0, 2]
click at [446, 272] on span "Run" at bounding box center [454, 276] width 37 height 9
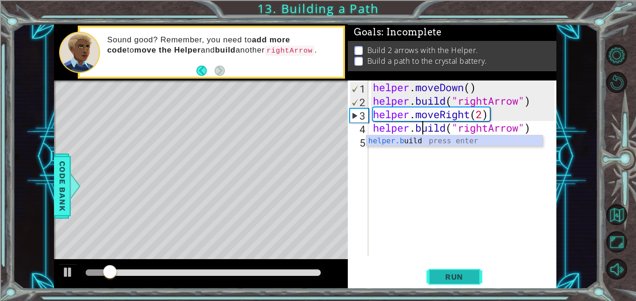
click at [445, 272] on span "Run" at bounding box center [454, 276] width 37 height 9
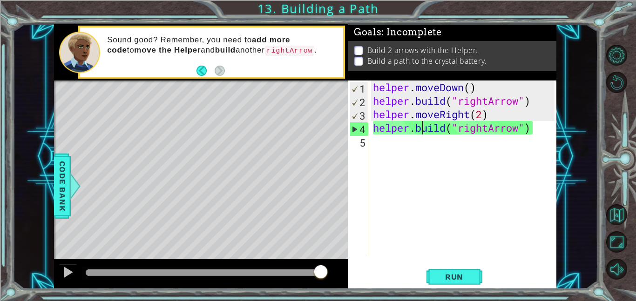
drag, startPoint x: 100, startPoint y: 270, endPoint x: 331, endPoint y: 284, distance: 231.3
click at [331, 284] on div at bounding box center [201, 274] width 294 height 30
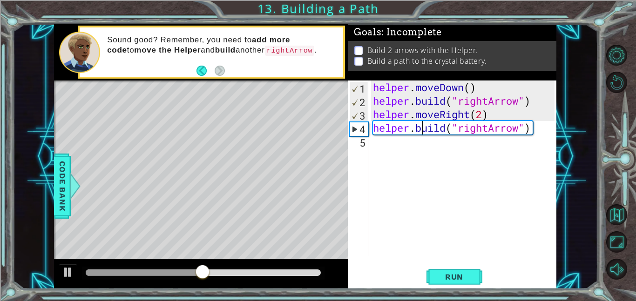
click at [487, 128] on div "helper . moveDown ( ) helper . build ( "rightArrow" ) helper . moveRight ( 2 ) …" at bounding box center [465, 182] width 188 height 203
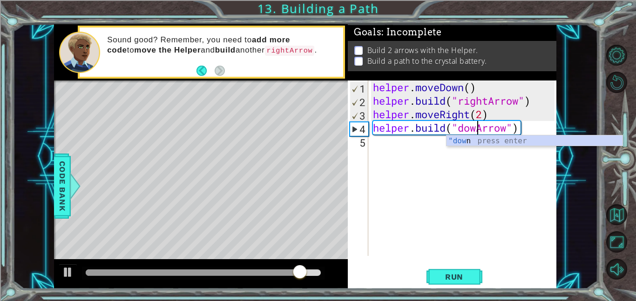
scroll to position [0, 5]
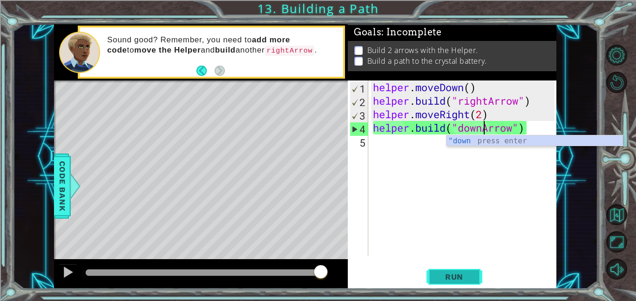
click at [441, 273] on span "Run" at bounding box center [454, 276] width 37 height 9
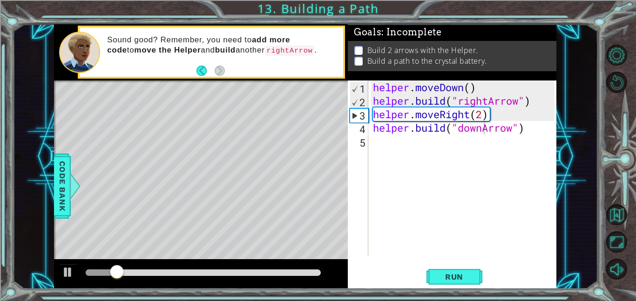
drag, startPoint x: 103, startPoint y: 276, endPoint x: 123, endPoint y: 272, distance: 19.9
click at [123, 272] on div at bounding box center [203, 273] width 243 height 13
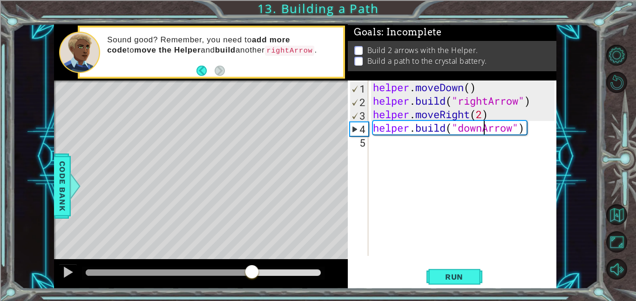
drag, startPoint x: 123, startPoint y: 272, endPoint x: 256, endPoint y: 293, distance: 134.3
click at [256, 293] on div "1 ההההההההההההההההההההההההההההההההההההההההההההההההההההההההההההההההההההההההההההה…" at bounding box center [318, 150] width 636 height 301
click at [252, 290] on div "1 ההההההההההההההההההההההההההההההההההההההההההההההההההההההההההההההההההההההההההההה…" at bounding box center [318, 150] width 636 height 301
click at [529, 128] on div "helper . moveDown ( ) helper . build ( "rightArrow" ) helper . moveRight ( 2 ) …" at bounding box center [465, 182] width 188 height 203
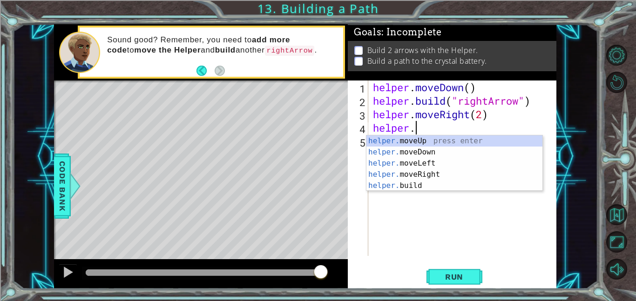
scroll to position [0, 0]
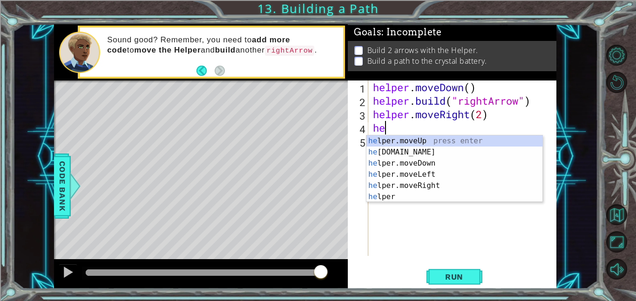
type textarea "h"
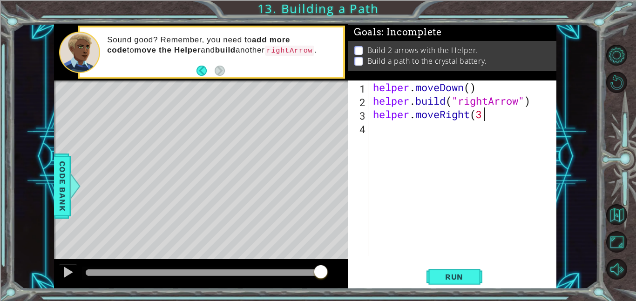
scroll to position [0, 5]
type textarea "helper.moveRight(3)"
click at [465, 283] on button "Run" at bounding box center [454, 276] width 56 height 21
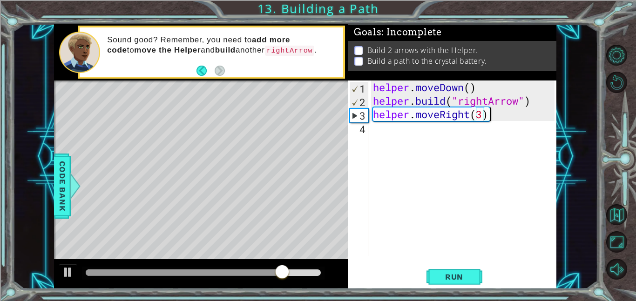
click at [478, 122] on div "helper . moveDown ( ) helper . build ( "rightArrow" ) helper . moveRight ( 3 )" at bounding box center [465, 182] width 188 height 203
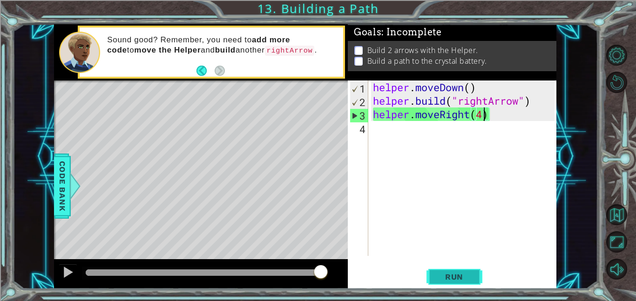
click at [467, 279] on span "Run" at bounding box center [454, 276] width 37 height 9
drag, startPoint x: 177, startPoint y: 271, endPoint x: 328, endPoint y: 280, distance: 151.1
click at [328, 280] on div at bounding box center [320, 272] width 17 height 17
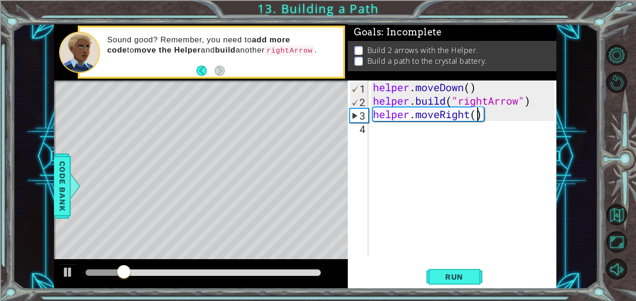
type textarea "helper.moveRight(2)"
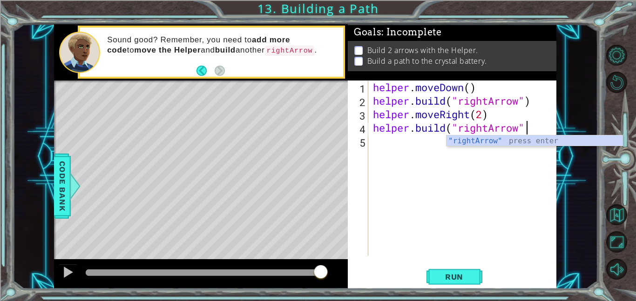
scroll to position [0, 7]
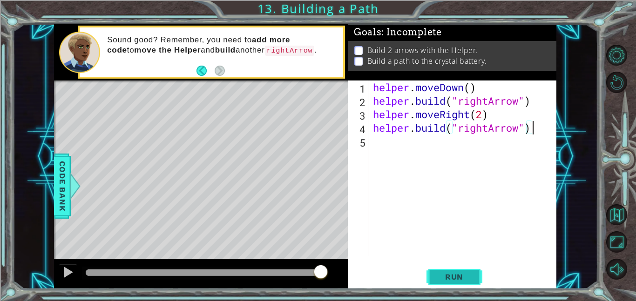
click at [464, 285] on button "Run" at bounding box center [454, 276] width 56 height 21
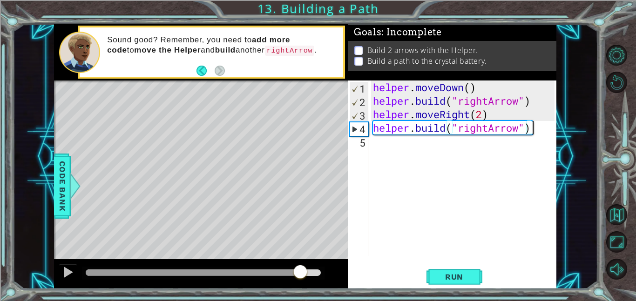
drag, startPoint x: 132, startPoint y: 273, endPoint x: 304, endPoint y: 277, distance: 172.3
click at [304, 277] on div at bounding box center [300, 272] width 17 height 17
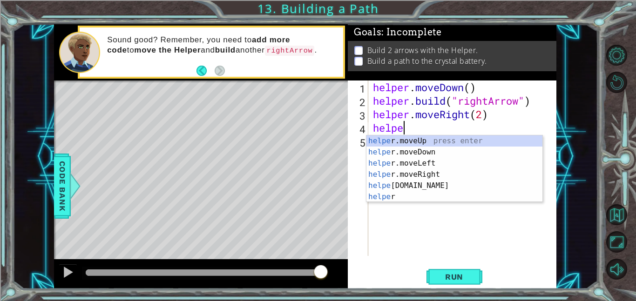
scroll to position [0, 0]
type textarea "h"
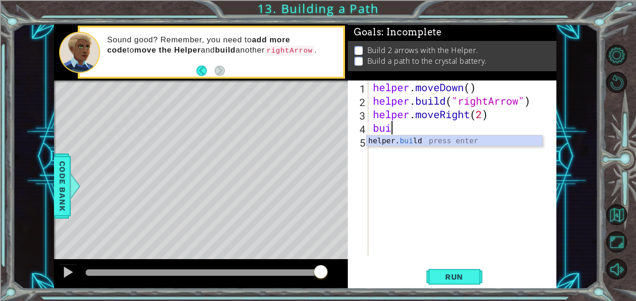
scroll to position [0, 0]
type textarea "b"
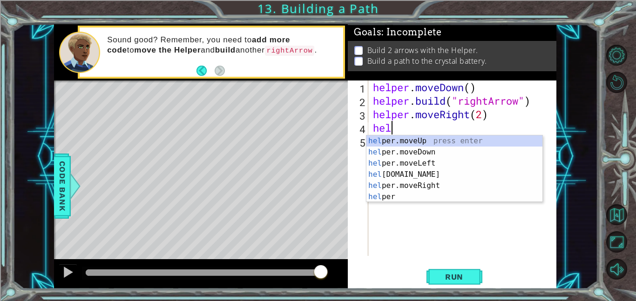
scroll to position [0, 1]
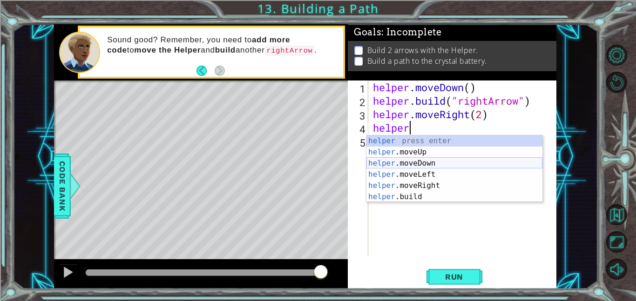
click at [432, 166] on div "helper press enter helper .moveUp press enter helper .moveDown press enter help…" at bounding box center [454, 179] width 176 height 89
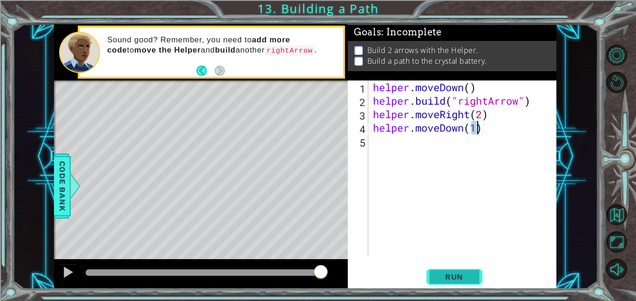
click at [446, 270] on button "Run" at bounding box center [454, 276] width 56 height 21
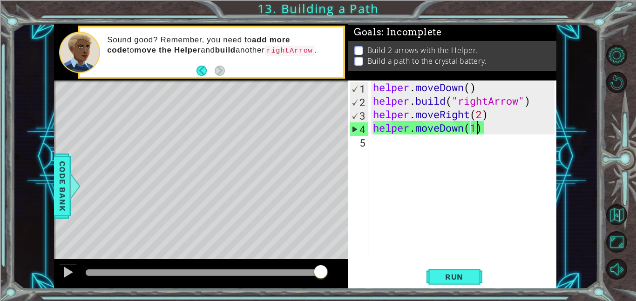
drag, startPoint x: 103, startPoint y: 268, endPoint x: 338, endPoint y: 263, distance: 234.7
click at [338, 263] on div at bounding box center [201, 274] width 294 height 30
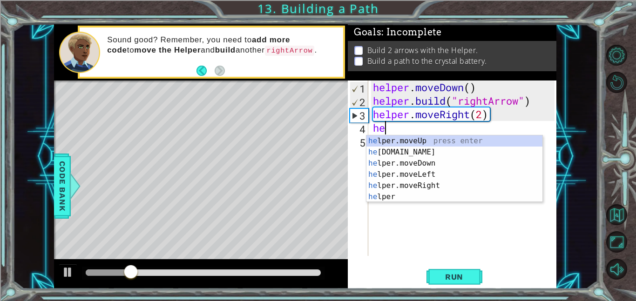
type textarea "h"
type textarea "helper.moveRight(2)"
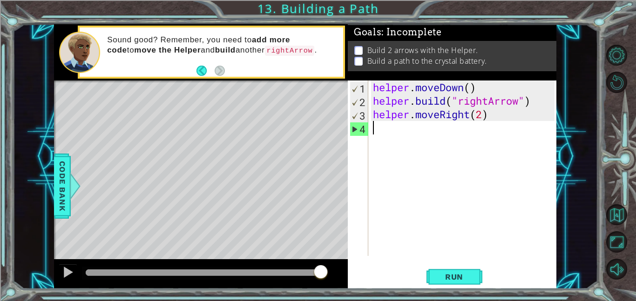
click at [496, 115] on div "helper . moveDown ( ) helper . build ( "rightArrow" ) helper . moveRight ( 2 )" at bounding box center [465, 182] width 188 height 203
click at [469, 115] on div "helper . moveDown ( ) helper . build ( "rightArrow" ) helper . moveRight ( 2 )" at bounding box center [465, 182] width 188 height 203
click at [465, 115] on div "helper . moveDown ( ) helper . build ( "rightArrow" ) helper . moveRight ( 2 )" at bounding box center [465, 182] width 188 height 203
click at [463, 115] on div "helper . moveDown ( ) helper . build ( "rightArrow" ) helper . moveRight ( 2 )" at bounding box center [465, 182] width 188 height 203
click at [462, 115] on div "helper . moveDown ( ) helper . build ( "rightArrow" ) helper . moveRight ( 2 )" at bounding box center [465, 182] width 188 height 203
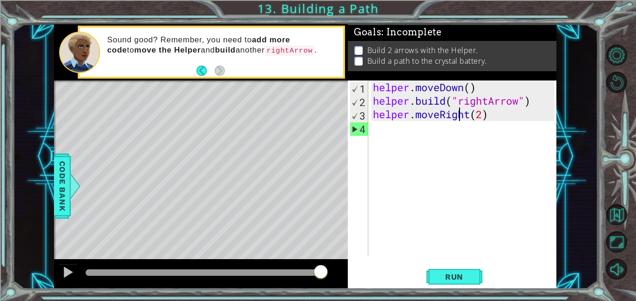
click at [457, 115] on div "helper . moveDown ( ) helper . build ( "rightArrow" ) helper . moveRight ( 2 )" at bounding box center [465, 182] width 188 height 203
click at [455, 116] on div "helper . moveDown ( ) helper . build ( "rightArrow" ) helper . moveRight ( 2 )" at bounding box center [465, 182] width 188 height 203
click at [448, 117] on div "helper . moveDown ( ) helper . build ( "rightArrow" ) helper . moveRight ( 2 )" at bounding box center [465, 182] width 188 height 203
click at [445, 118] on div "helper . moveDown ( ) helper . build ( "rightArrow" ) helper . moveRight ( 2 )" at bounding box center [465, 182] width 188 height 203
click at [437, 116] on div "helper . moveDown ( ) helper . build ( "rightArrow" ) helper . moveRight ( 2 )" at bounding box center [465, 182] width 188 height 203
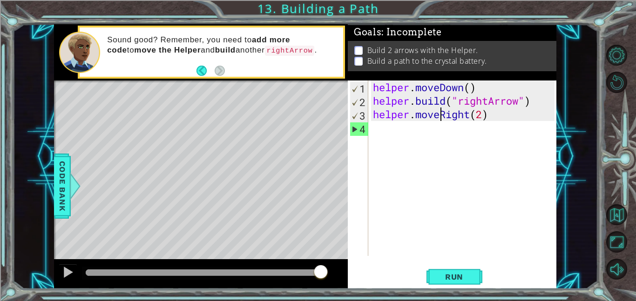
click at [442, 115] on div "helper . moveDown ( ) helper . build ( "rightArrow" ) helper . moveRight ( 2 )" at bounding box center [465, 182] width 188 height 203
click at [435, 116] on div "helper . moveDown ( ) helper . build ( "rightArrow" ) helper . moveRight ( 2 )" at bounding box center [465, 182] width 188 height 203
click at [428, 116] on div "helper . moveDown ( ) helper . build ( "rightArrow" ) helper . moveRight ( 2 )" at bounding box center [465, 182] width 188 height 203
click at [422, 117] on div "helper . moveDown ( ) helper . build ( "rightArrow" ) helper . moveRight ( 2 )" at bounding box center [465, 182] width 188 height 203
click at [416, 117] on div "helper . moveDown ( ) helper . build ( "rightArrow" ) helper . moveRight ( 2 )" at bounding box center [465, 182] width 188 height 203
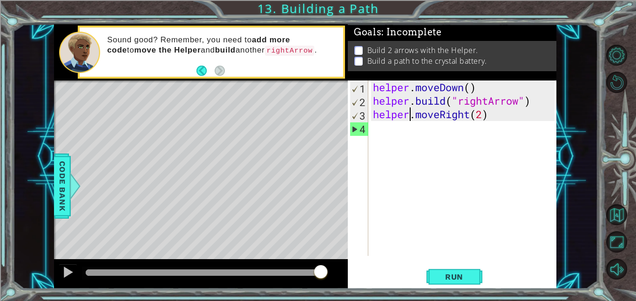
click at [411, 118] on div "helper . moveDown ( ) helper . build ( "rightArrow" ) helper . moveRight ( 2 )" at bounding box center [465, 182] width 188 height 203
click at [402, 119] on div "helper . moveDown ( ) helper . build ( "rightArrow" ) helper . moveRight ( 2 )" at bounding box center [465, 182] width 188 height 203
click at [400, 118] on div "helper . moveDown ( ) helper . build ( "rightArrow" ) helper . moveRight ( 2 )" at bounding box center [465, 182] width 188 height 203
click at [393, 118] on div "helper . moveDown ( ) helper . build ( "rightArrow" ) helper . moveRight ( 2 )" at bounding box center [465, 182] width 188 height 203
click at [388, 117] on div "helper . moveDown ( ) helper . build ( "rightArrow" ) helper . moveRight ( 2 )" at bounding box center [465, 182] width 188 height 203
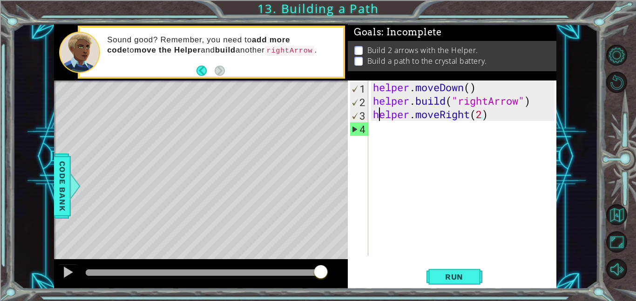
click at [381, 115] on div "helper . moveDown ( ) helper . build ( "rightArrow" ) helper . moveRight ( 2 )" at bounding box center [465, 182] width 188 height 203
click at [482, 110] on div "helper . moveDown ( ) helper . build ( "rightArrow" ) helper . moveRight ( 2 )" at bounding box center [465, 182] width 188 height 203
type textarea "helper.moveRight(3)"
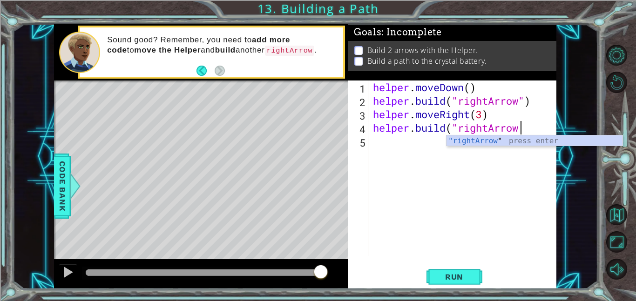
scroll to position [0, 7]
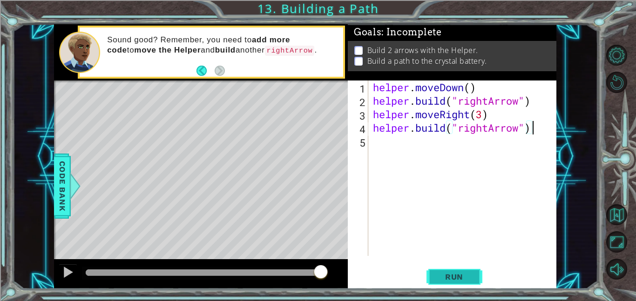
type textarea "[DOMAIN_NAME]("rightArrow")"
click at [451, 277] on span "Run" at bounding box center [454, 276] width 37 height 9
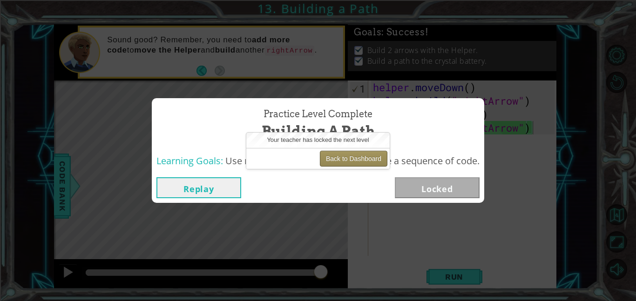
click at [368, 158] on button "Back to Dashboard" at bounding box center [354, 159] width 68 height 16
click at [333, 159] on button "Back to Dashboard" at bounding box center [354, 159] width 68 height 16
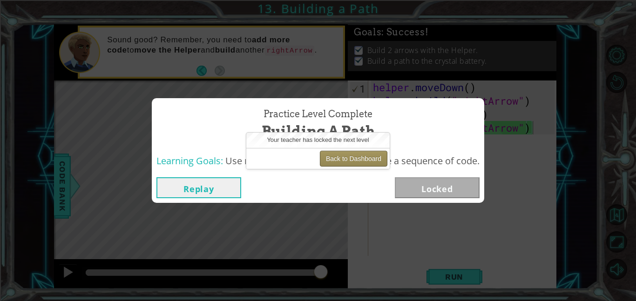
click at [333, 159] on button "Back to Dashboard" at bounding box center [354, 159] width 68 height 16
click at [335, 158] on button "Back to Dashboard" at bounding box center [354, 159] width 68 height 16
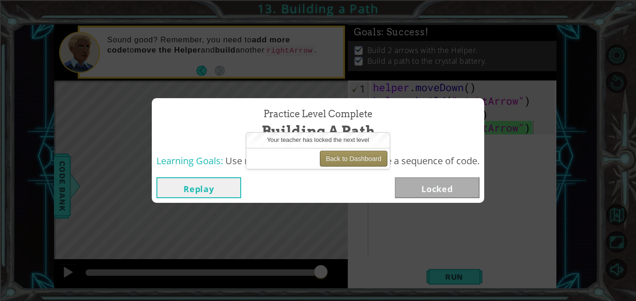
click at [335, 158] on button "Back to Dashboard" at bounding box center [354, 159] width 68 height 16
